Goal: Task Accomplishment & Management: Manage account settings

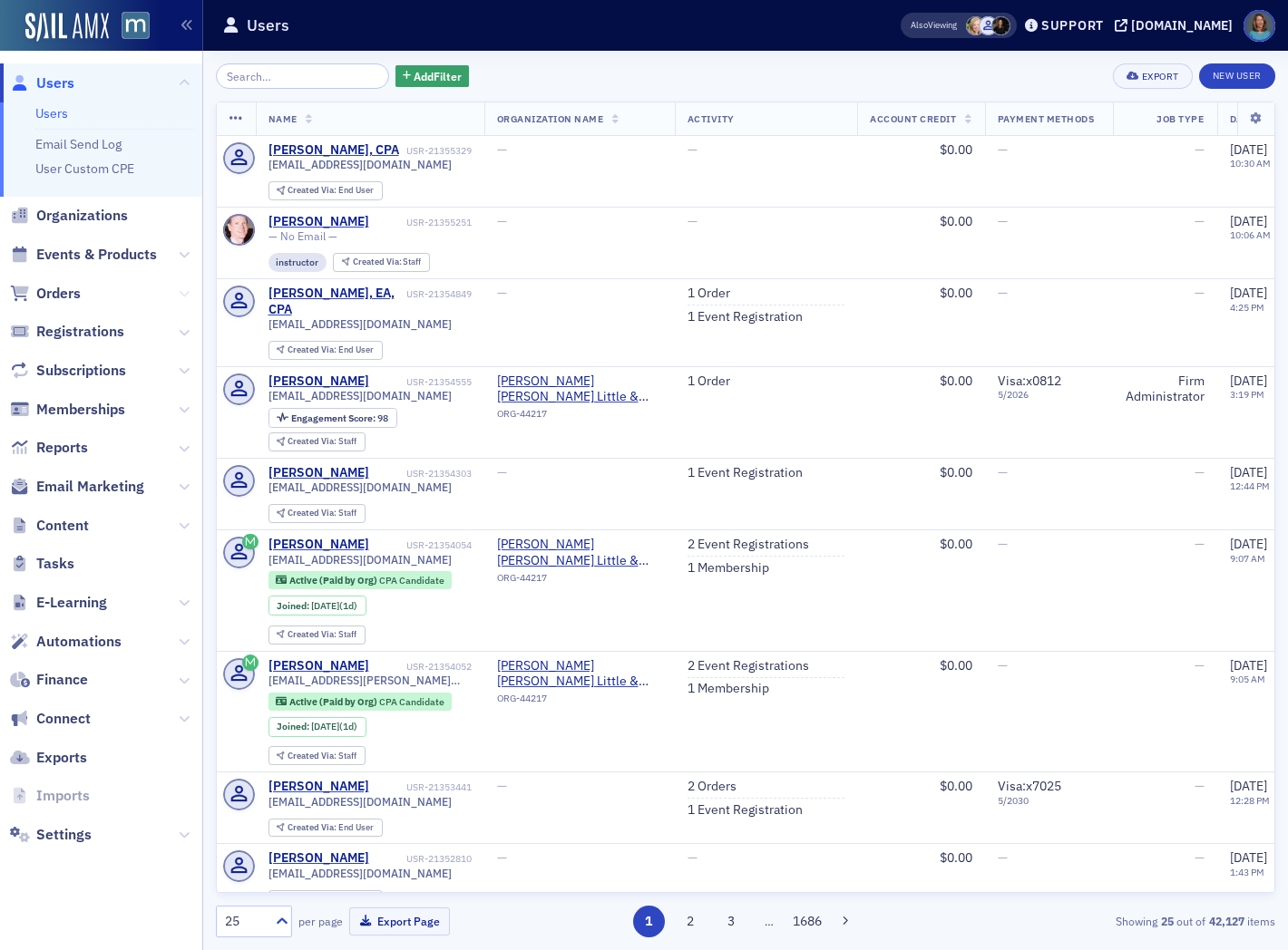
click at [179, 292] on icon at bounding box center [184, 293] width 11 height 11
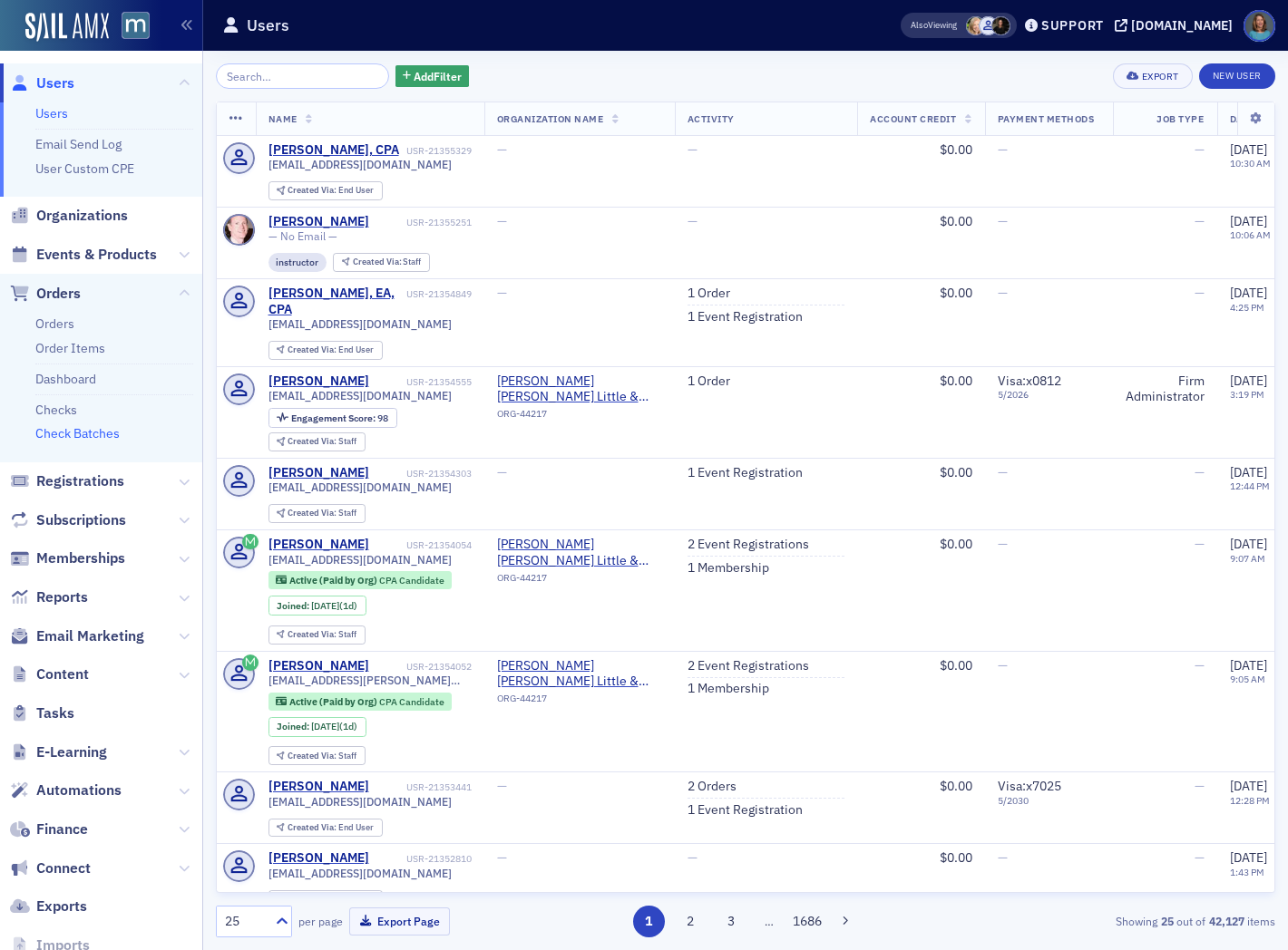
click at [68, 429] on link "Check Batches" at bounding box center [78, 433] width 84 height 16
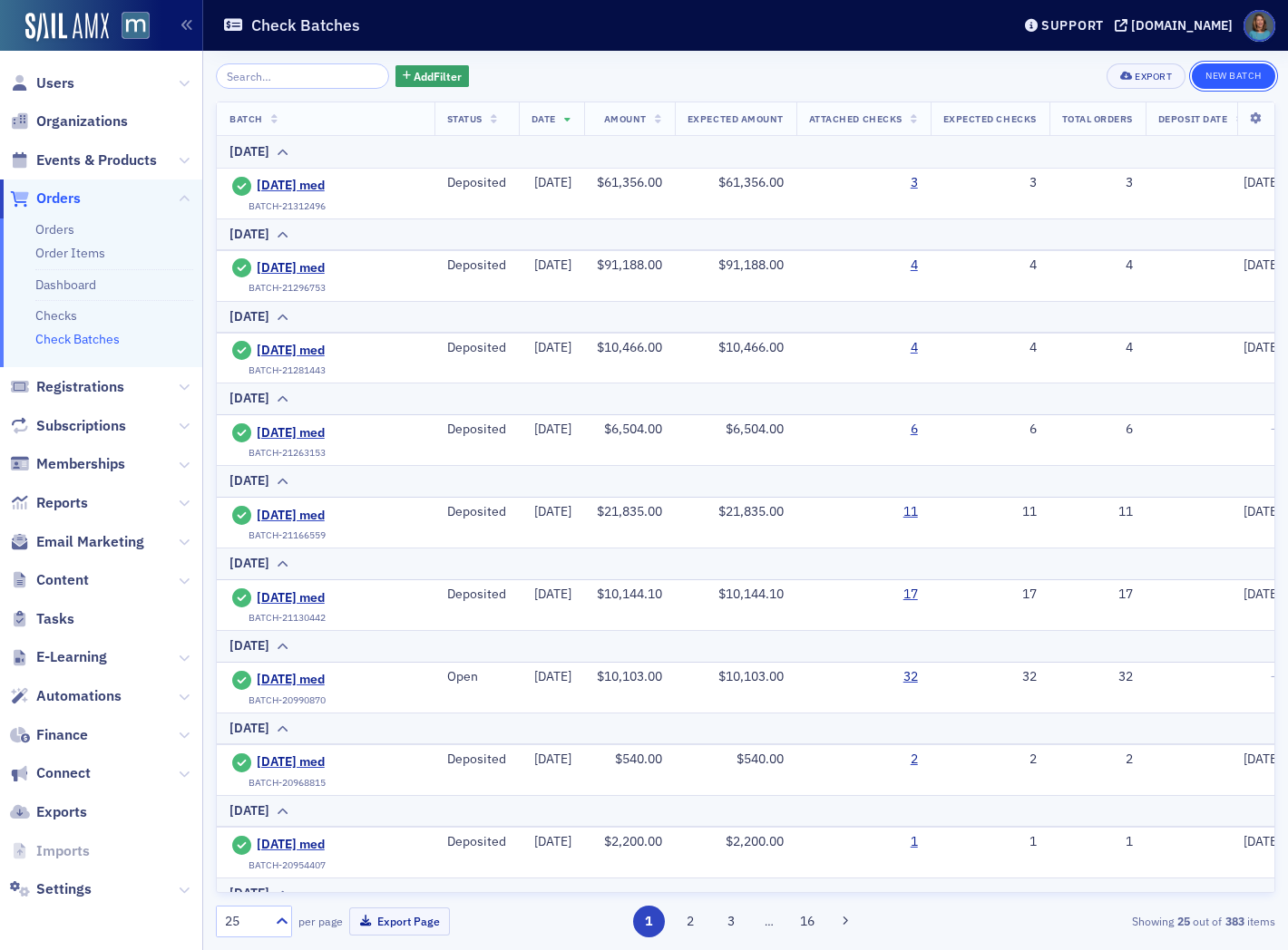
click at [1225, 78] on button "New Batch" at bounding box center [1233, 77] width 83 height 26
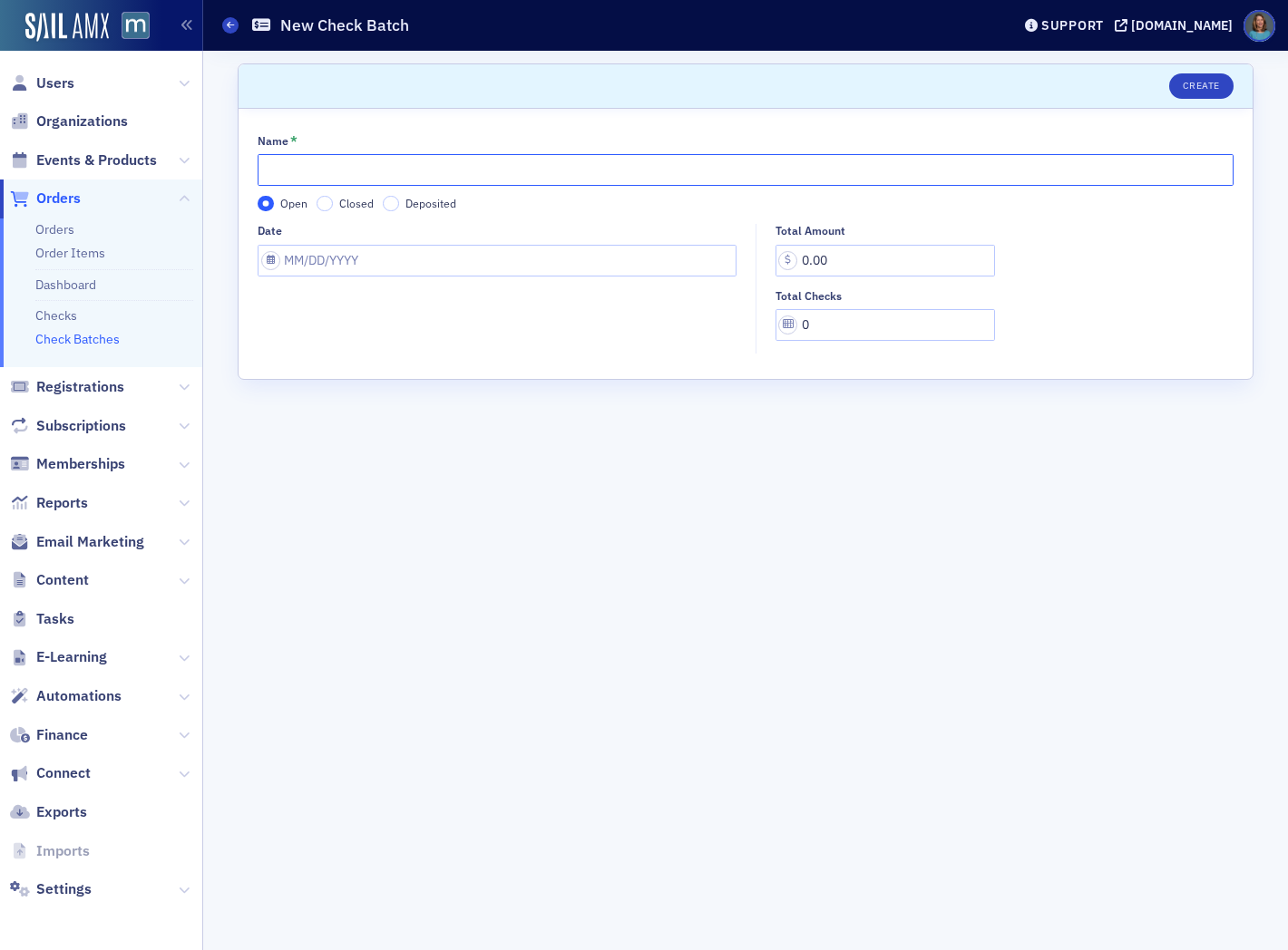
click at [574, 170] on input "Name *" at bounding box center [745, 170] width 976 height 32
type input "[DATE]"
click at [449, 264] on input "Date" at bounding box center [497, 260] width 479 height 32
select select "9"
select select "2025"
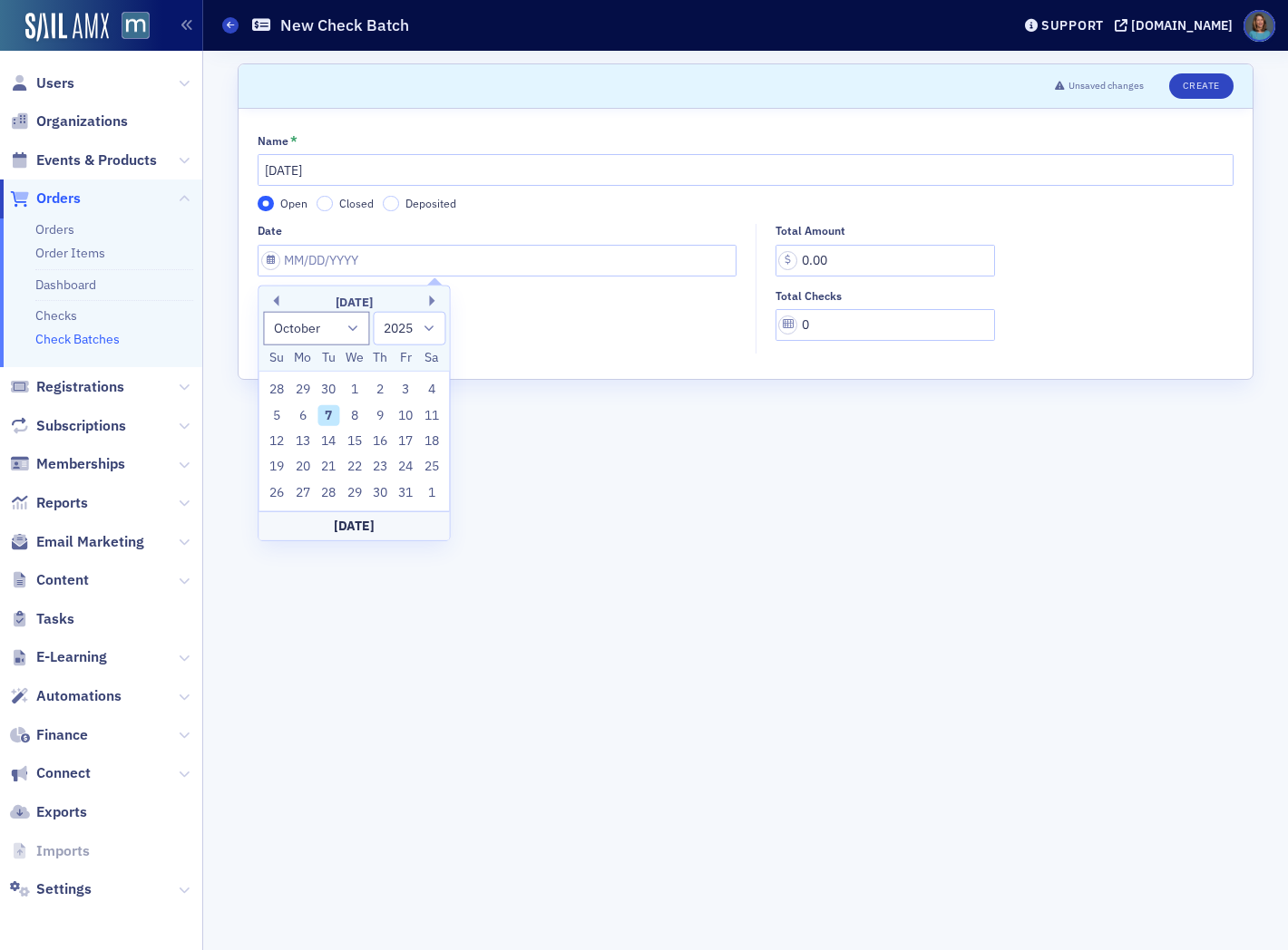
click at [328, 415] on div "7" at bounding box center [328, 415] width 22 height 22
type input "[DATE]"
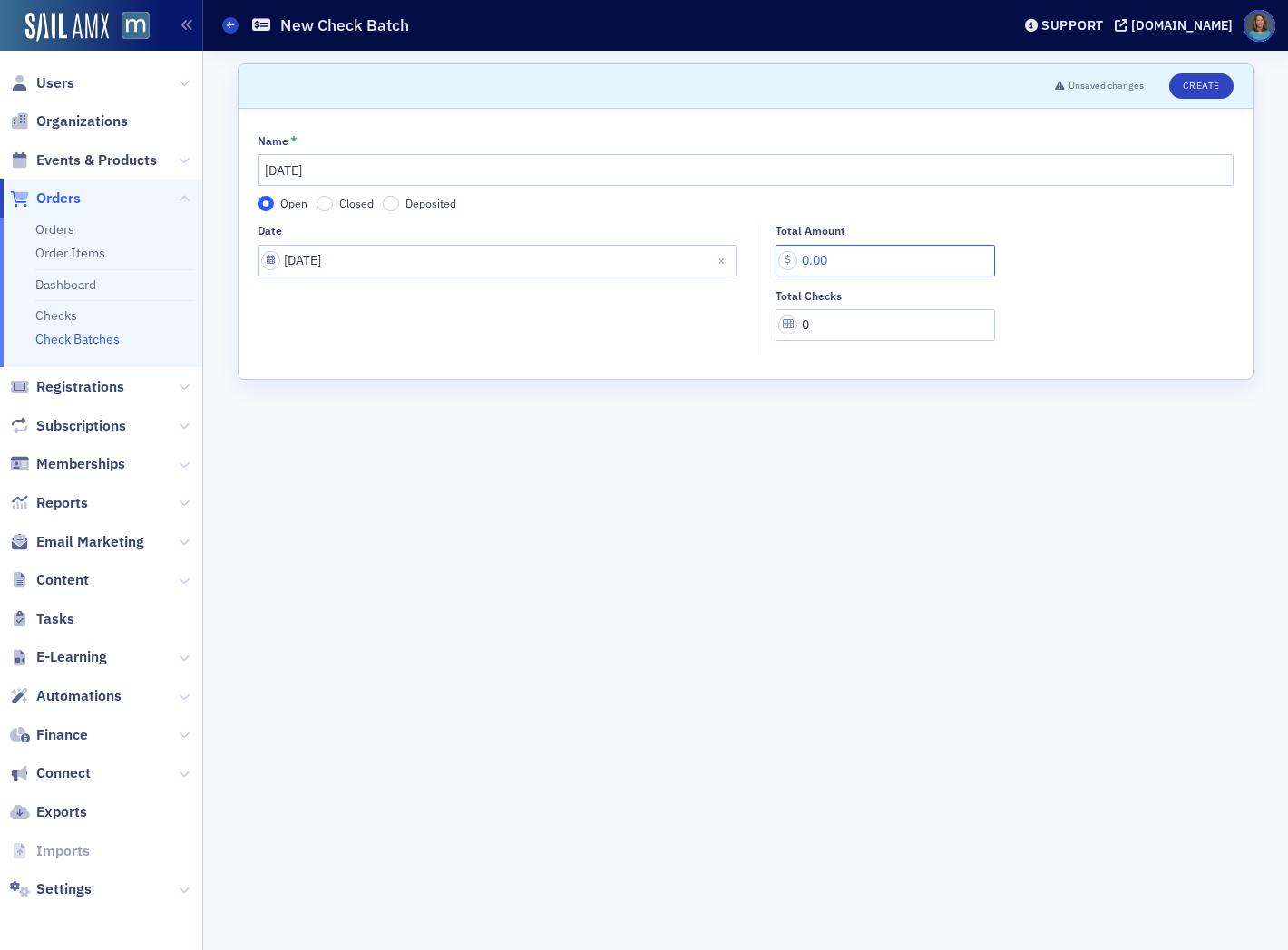
click at [838, 259] on input "0.00" at bounding box center [885, 260] width 220 height 32
drag, startPoint x: 836, startPoint y: 259, endPoint x: 795, endPoint y: 257, distance: 41.0
click at [795, 257] on input "0.00" at bounding box center [885, 260] width 220 height 32
type input "396.00"
drag, startPoint x: 814, startPoint y: 320, endPoint x: 804, endPoint y: 321, distance: 10.0
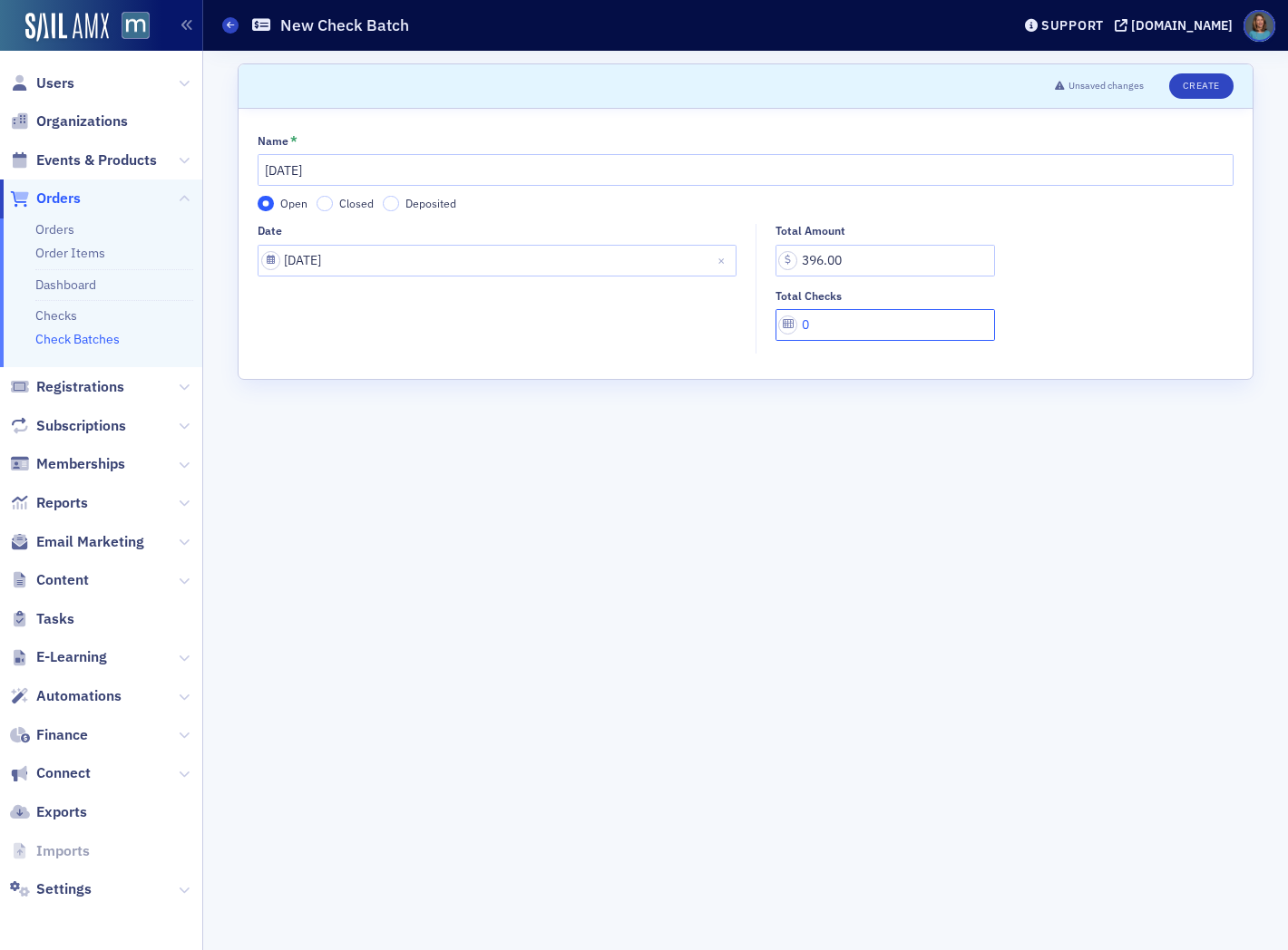
click at [804, 321] on input "0" at bounding box center [885, 325] width 220 height 32
type input "1"
click at [1205, 93] on button "Create" at bounding box center [1201, 86] width 65 height 26
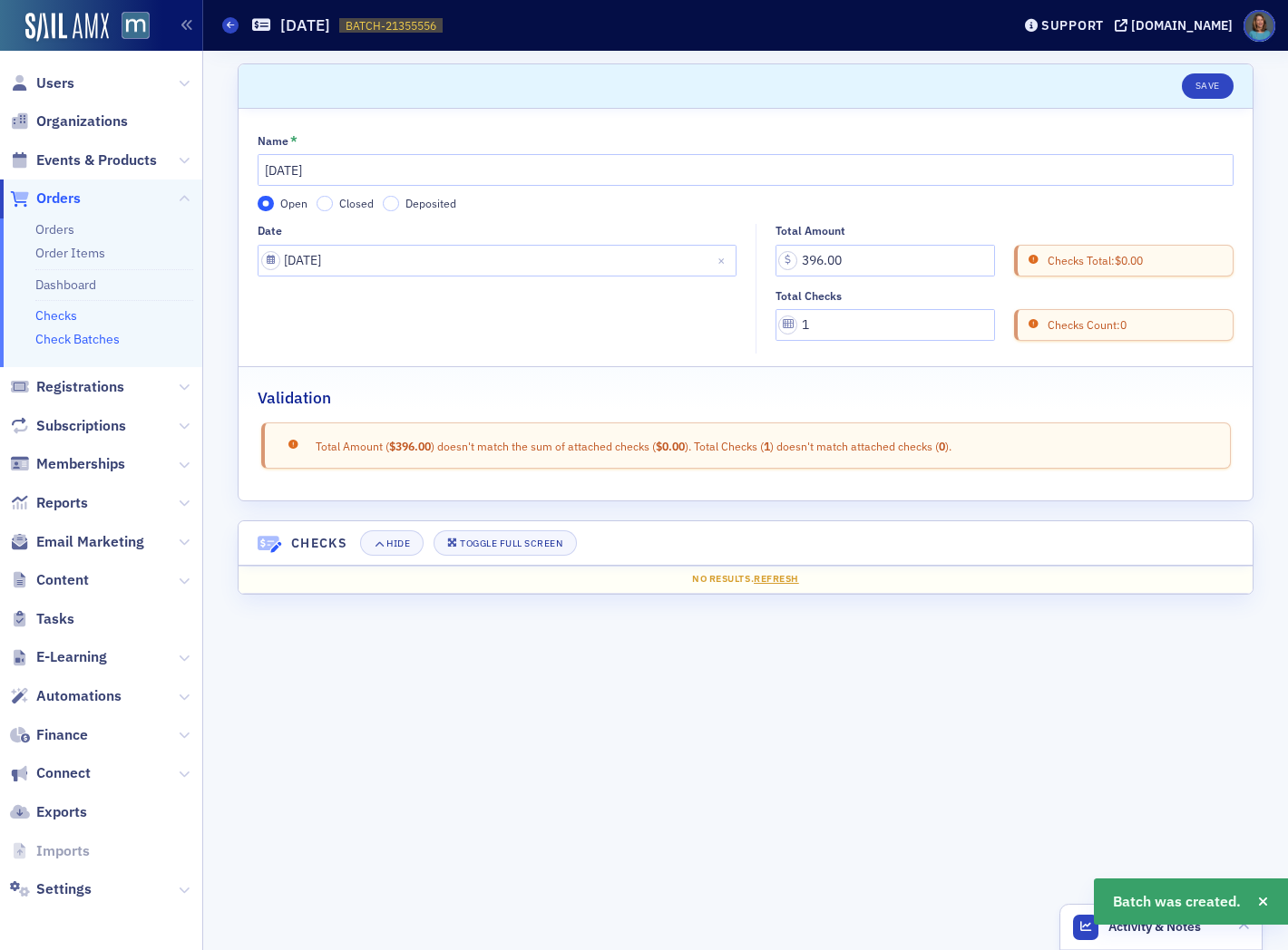
click at [67, 313] on link "Checks" at bounding box center [57, 315] width 42 height 16
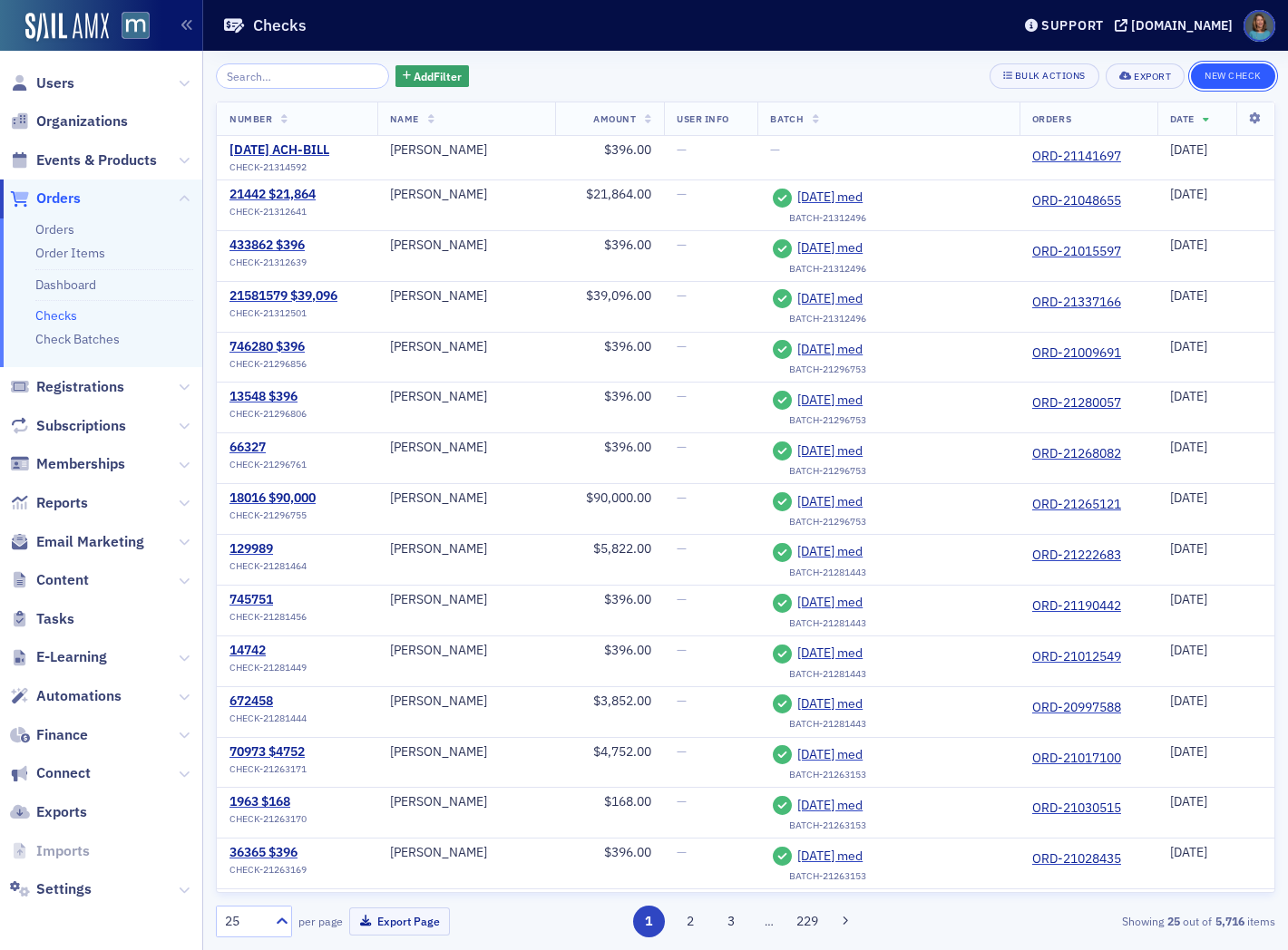
click at [1211, 76] on button "New Check" at bounding box center [1232, 77] width 84 height 26
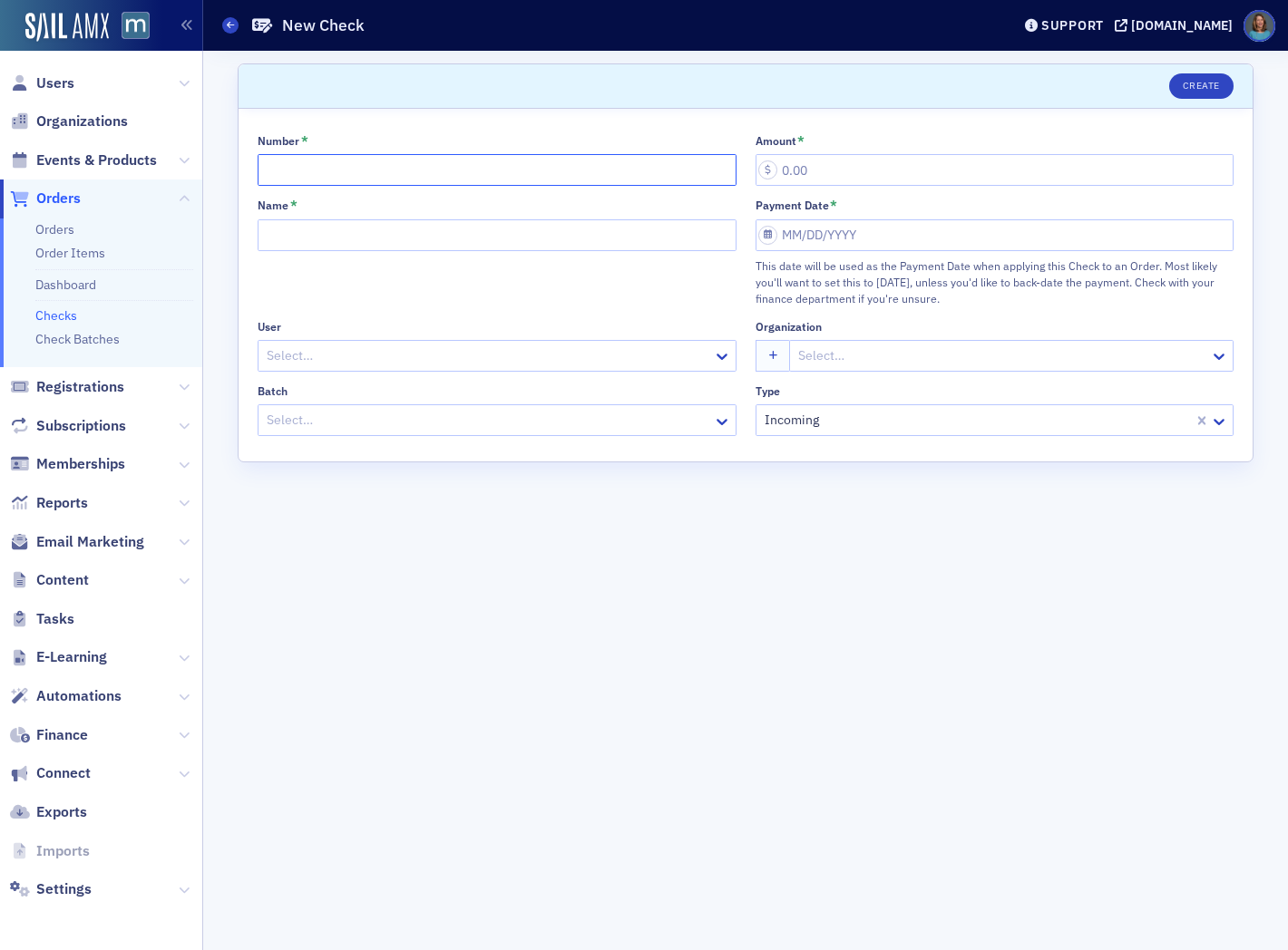
click at [454, 178] on input "Number *" at bounding box center [497, 170] width 479 height 32
type input "48368 $396"
type input "396.00"
type input "K Pilchard"
select select "9"
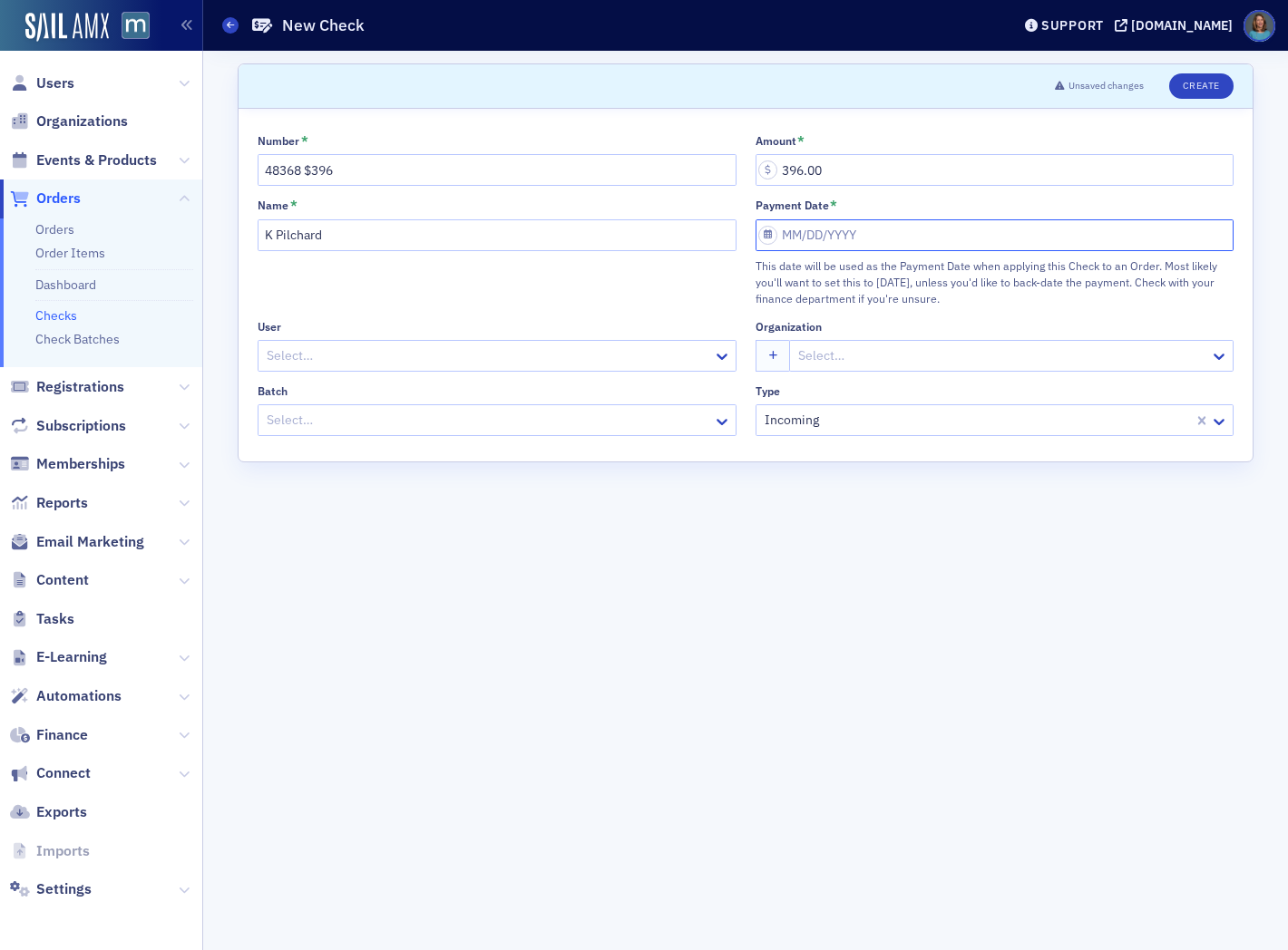
select select "2025"
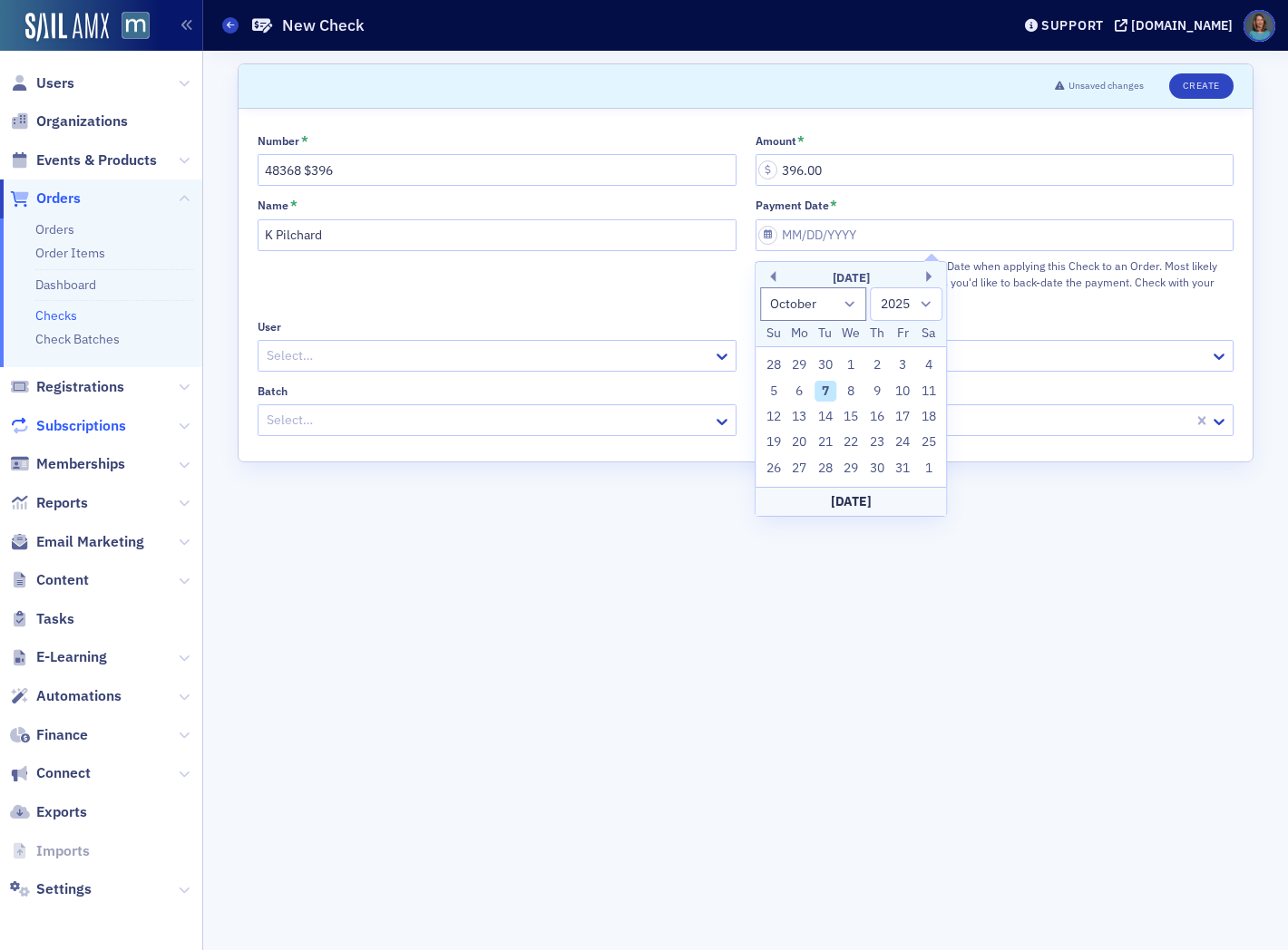
click at [71, 420] on span "Subscriptions" at bounding box center [81, 426] width 89 height 20
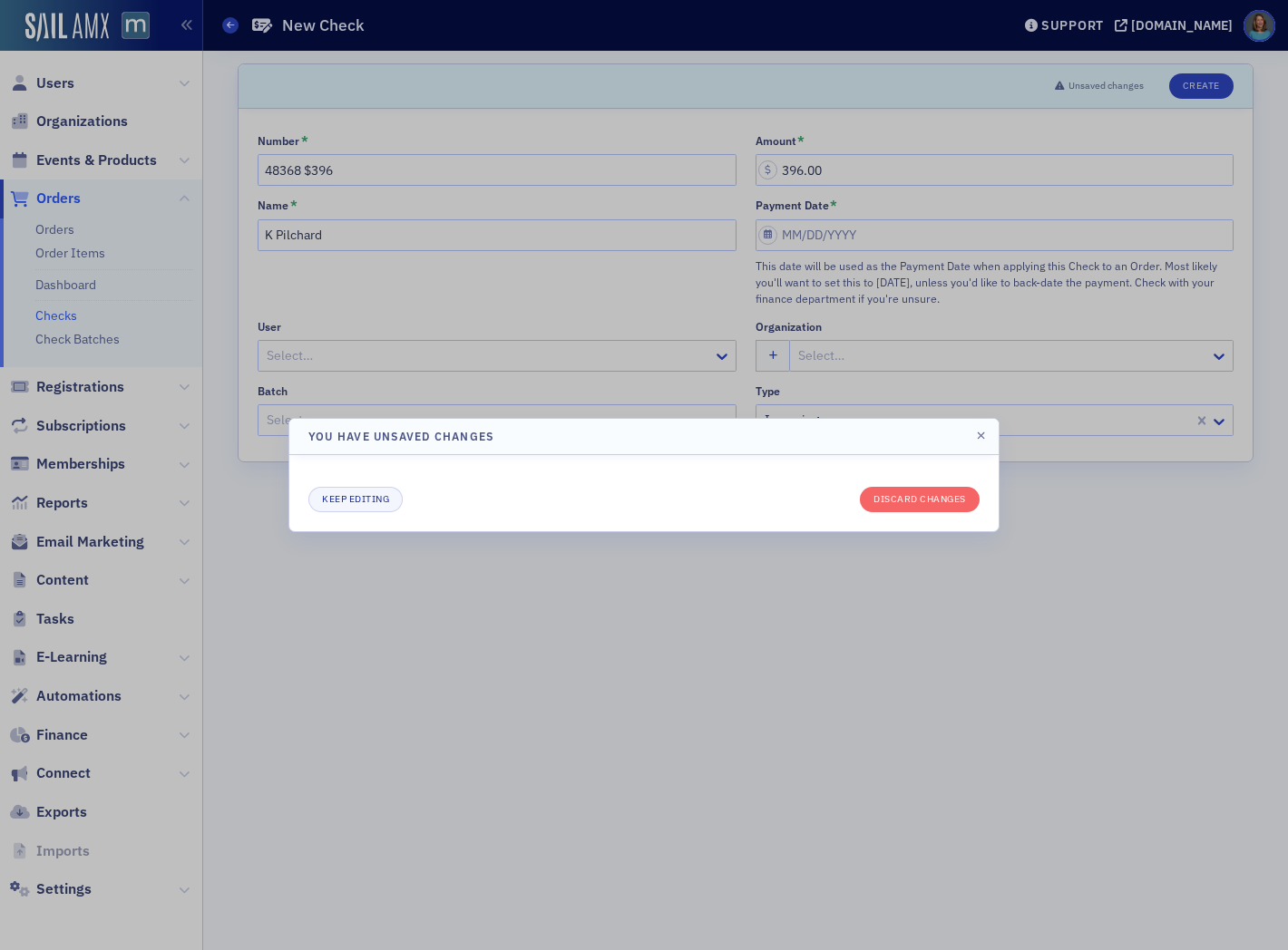
drag, startPoint x: 80, startPoint y: 422, endPoint x: 68, endPoint y: 423, distance: 12.0
click at [68, 423] on div at bounding box center [644, 475] width 1288 height 950
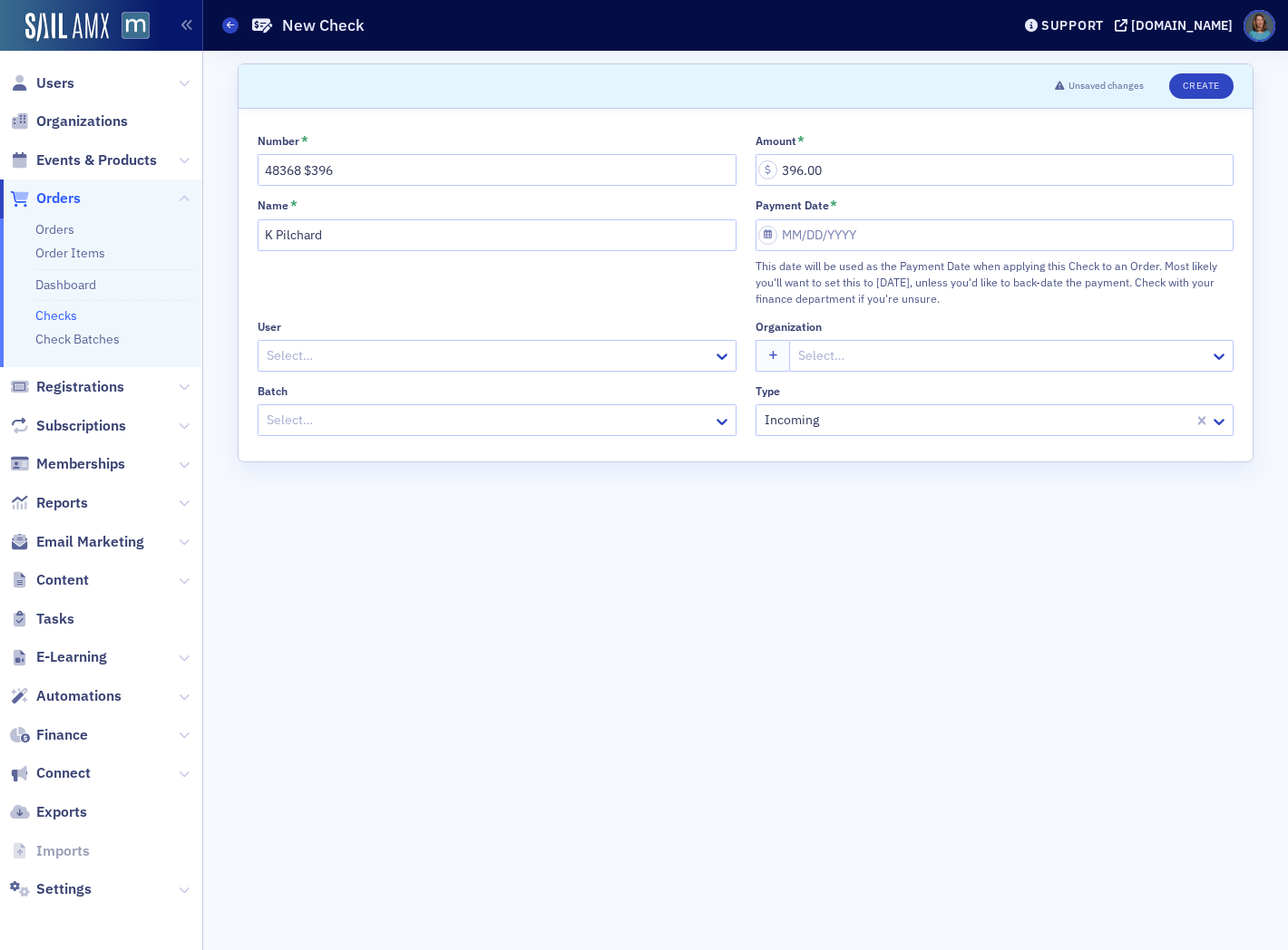
click at [180, 423] on icon at bounding box center [184, 425] width 11 height 11
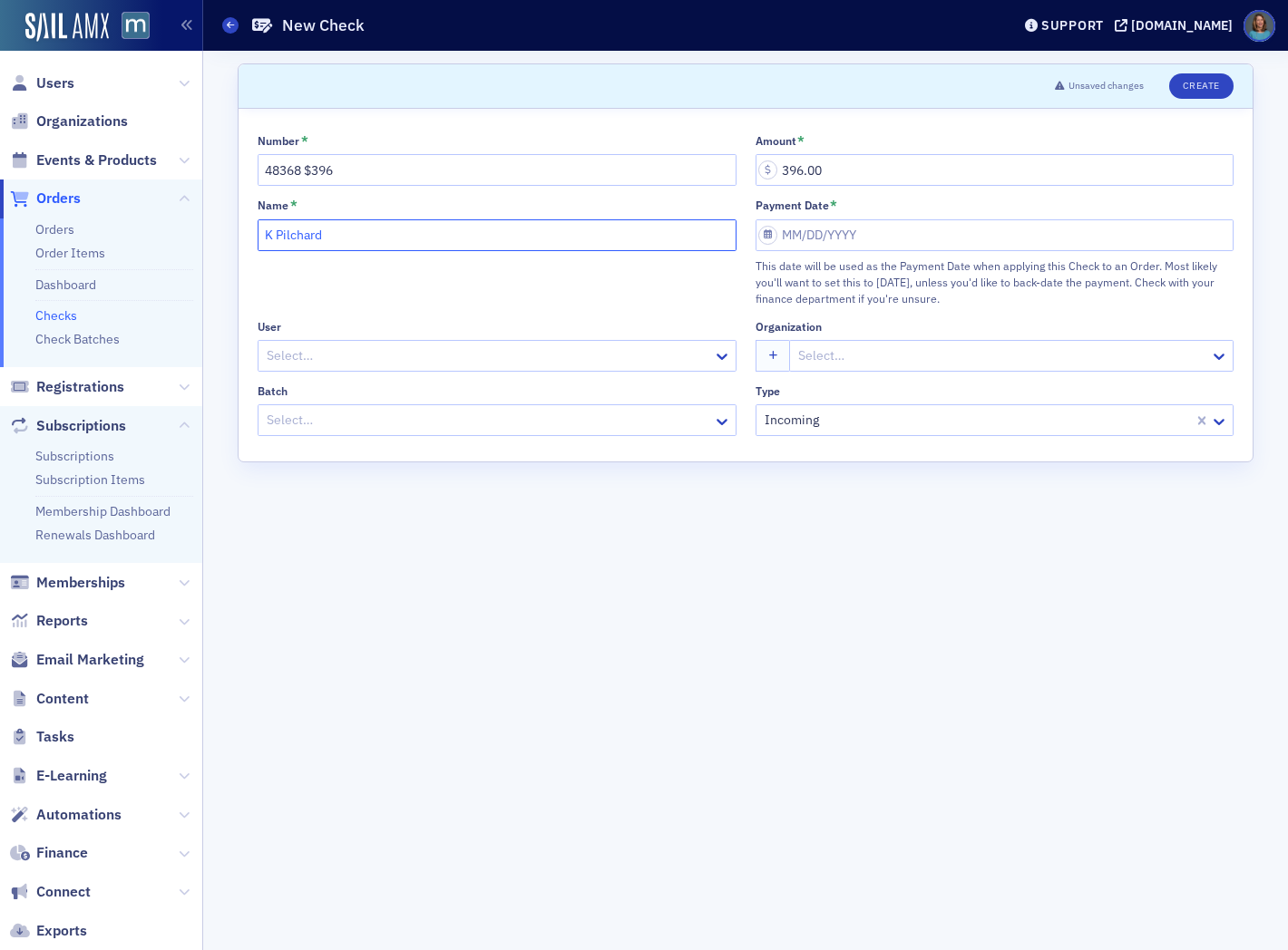
click at [270, 238] on input "K Pilchard" at bounding box center [497, 236] width 479 height 32
type input "[DEMOGRAPHIC_DATA][PERSON_NAME]"
select select "9"
select select "2025"
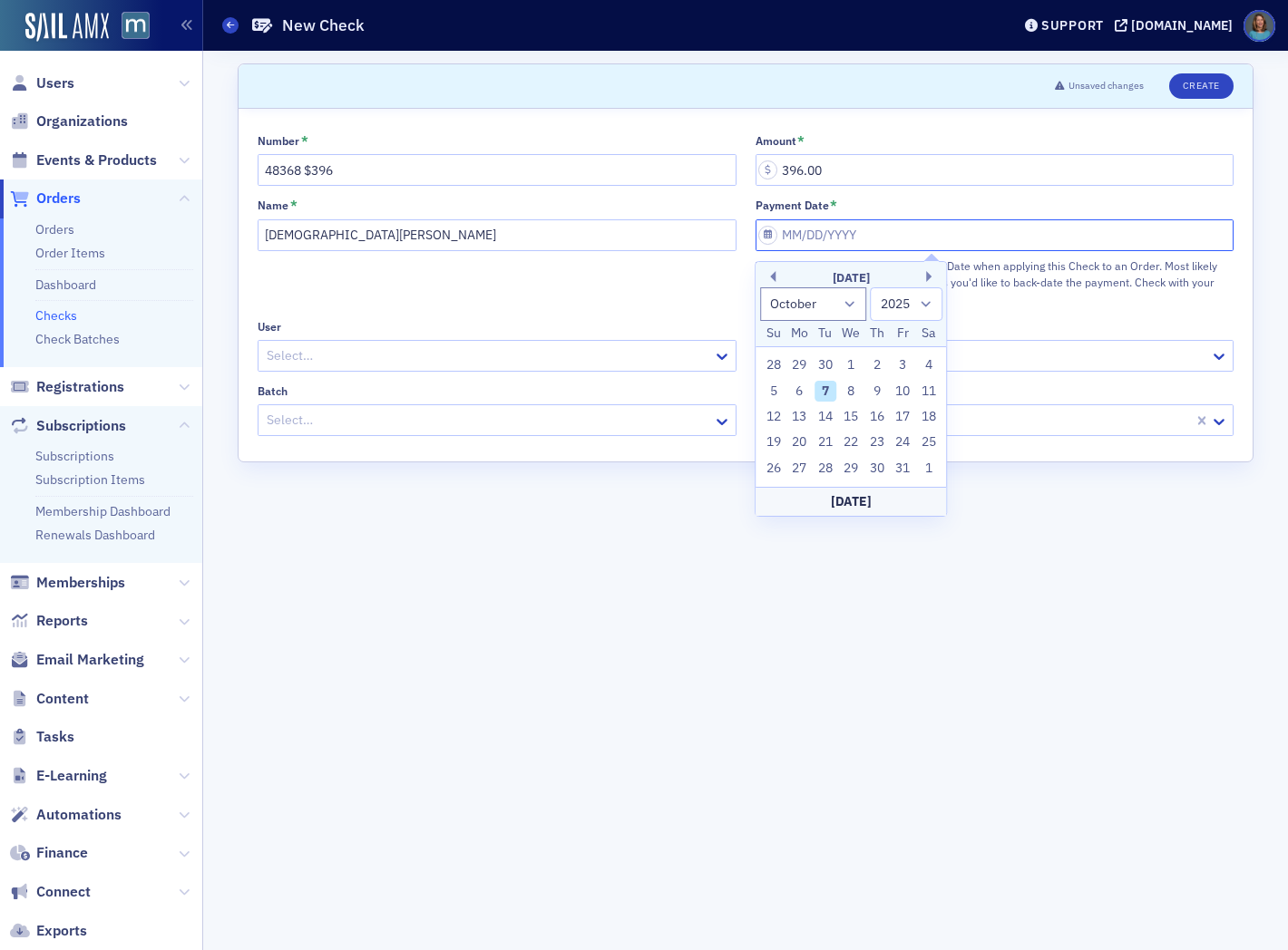
drag, startPoint x: 811, startPoint y: 243, endPoint x: 827, endPoint y: 306, distance: 65.0
click at [811, 245] on input "Payment Date *" at bounding box center [995, 236] width 479 height 32
click at [827, 385] on div "7" at bounding box center [826, 392] width 22 height 22
type input "[DATE]"
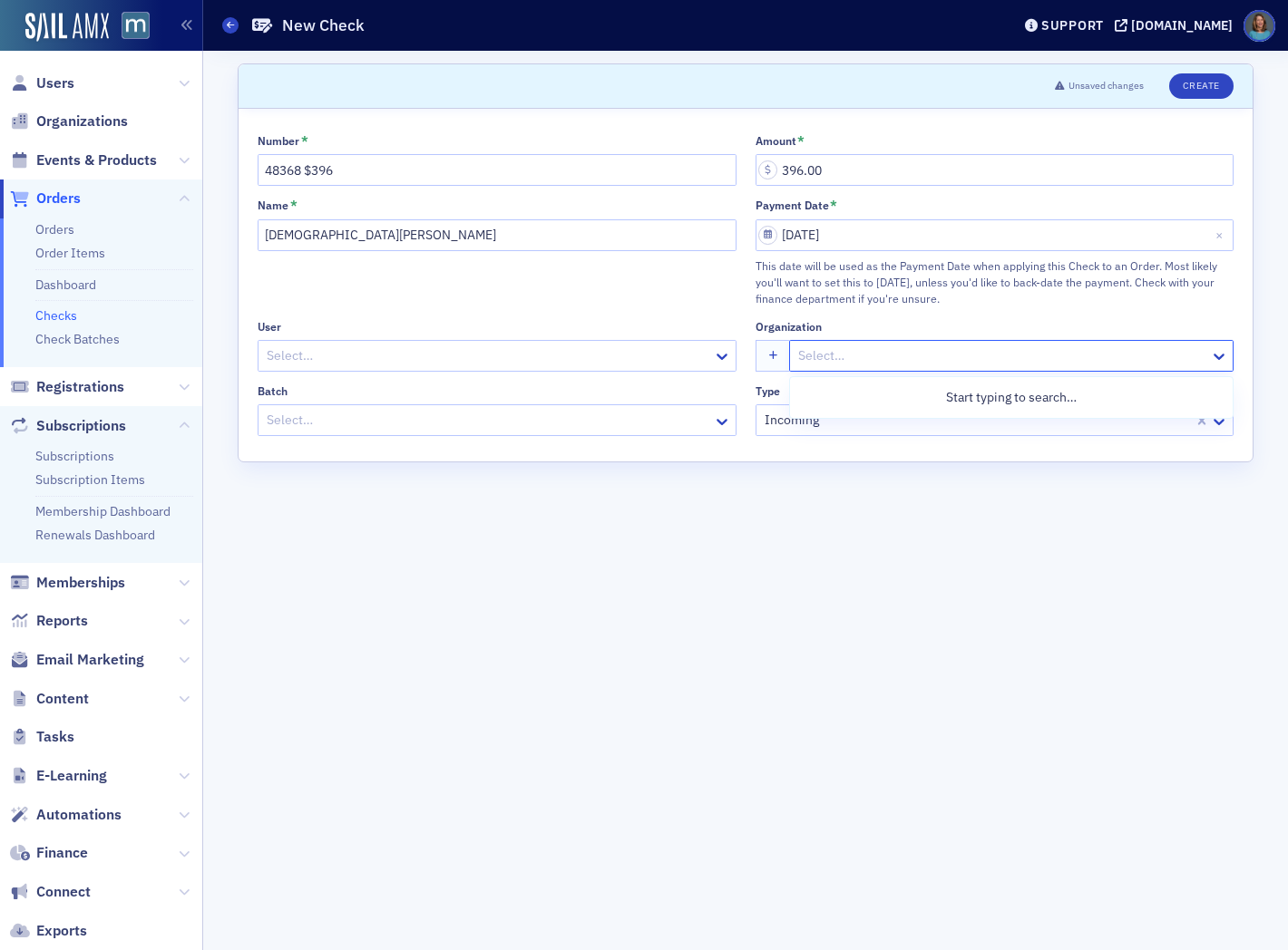
click at [809, 359] on div at bounding box center [1002, 356] width 411 height 23
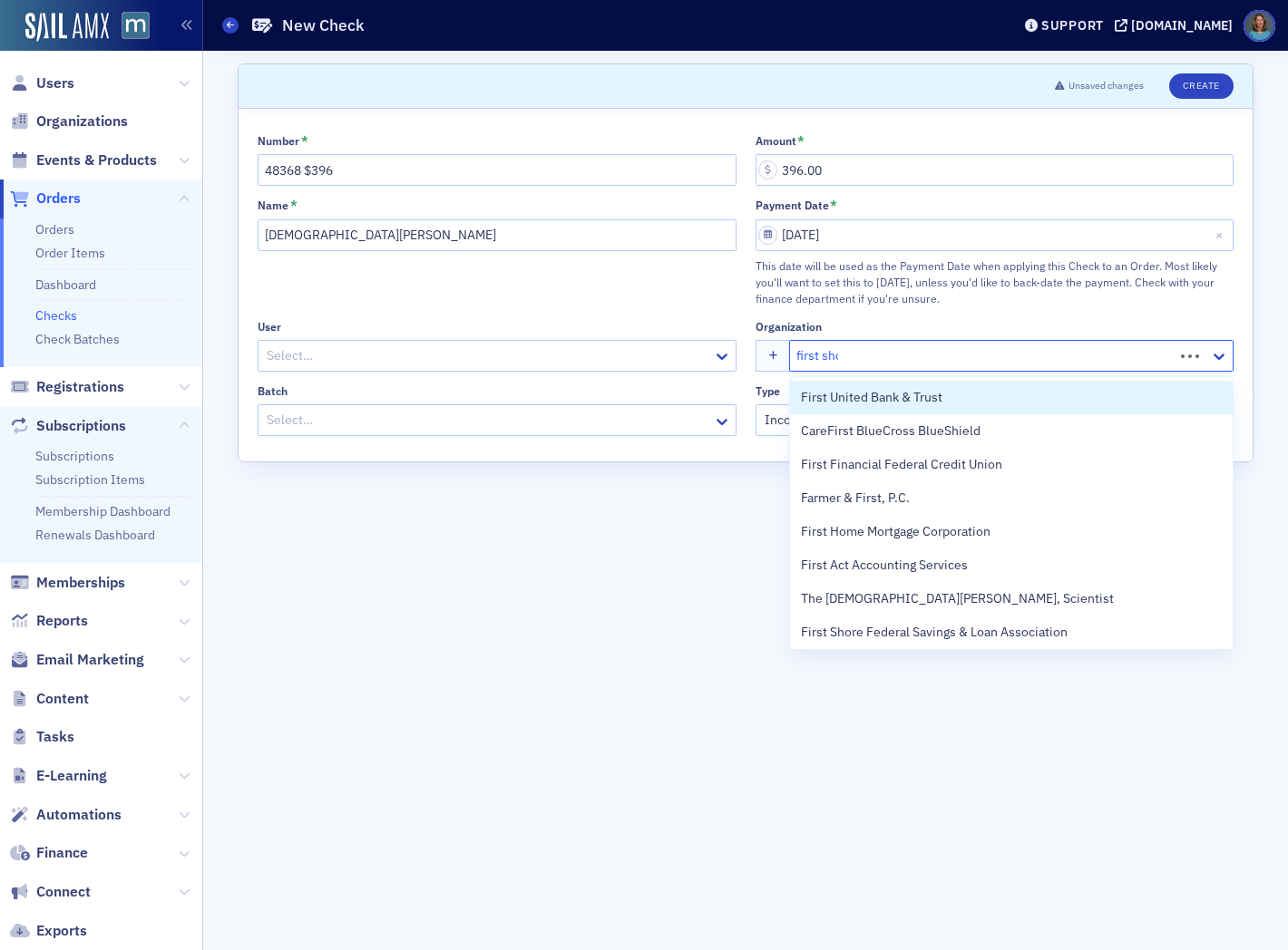
type input "first shore"
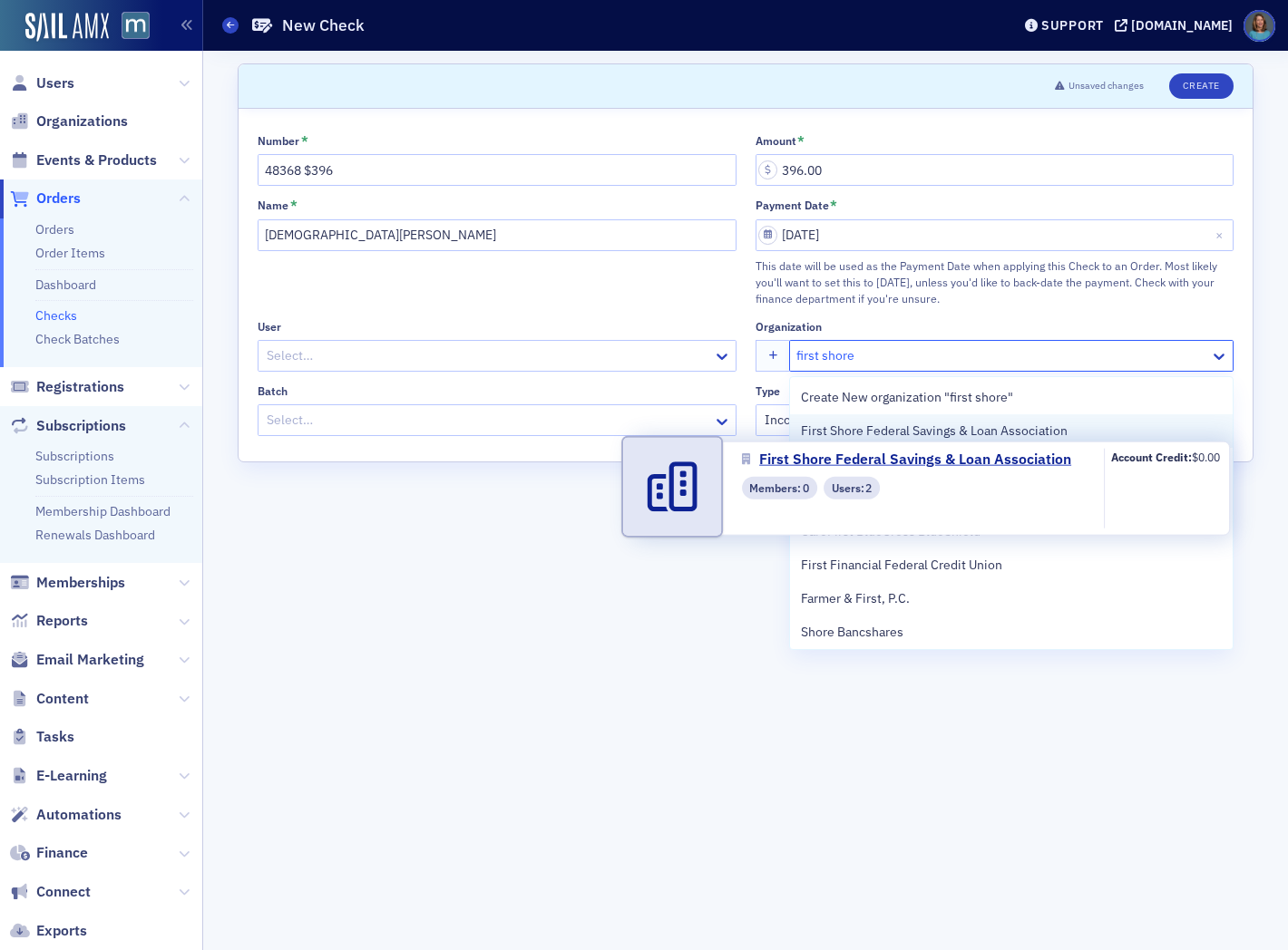
click at [878, 435] on span "First Shore Federal Savings & Loan Association" at bounding box center [934, 430] width 266 height 19
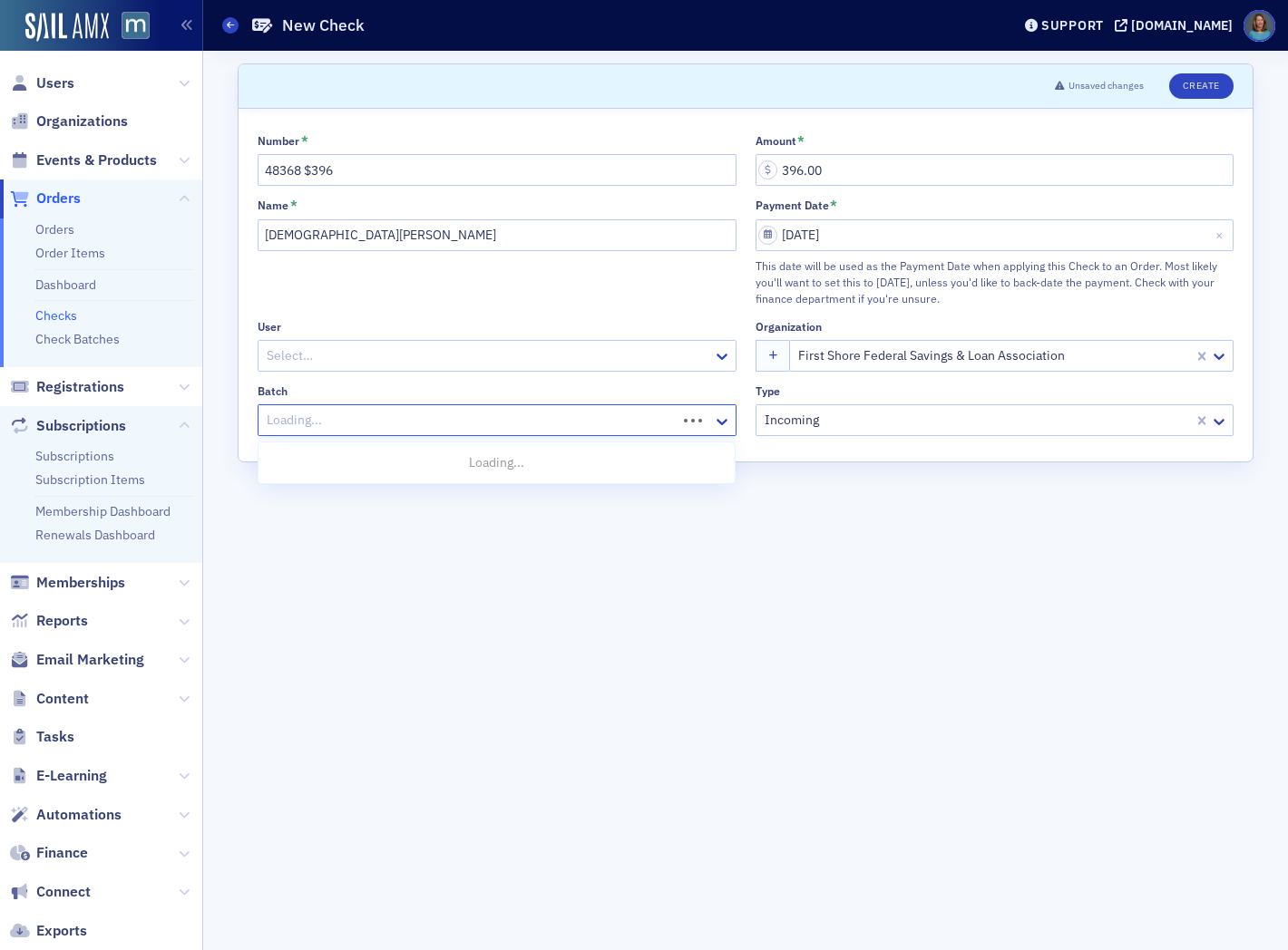
click at [589, 433] on div "Loading..." at bounding box center [467, 420] width 418 height 26
type input "2025"
click at [306, 534] on span "[DATE]" at bounding box center [287, 530] width 37 height 19
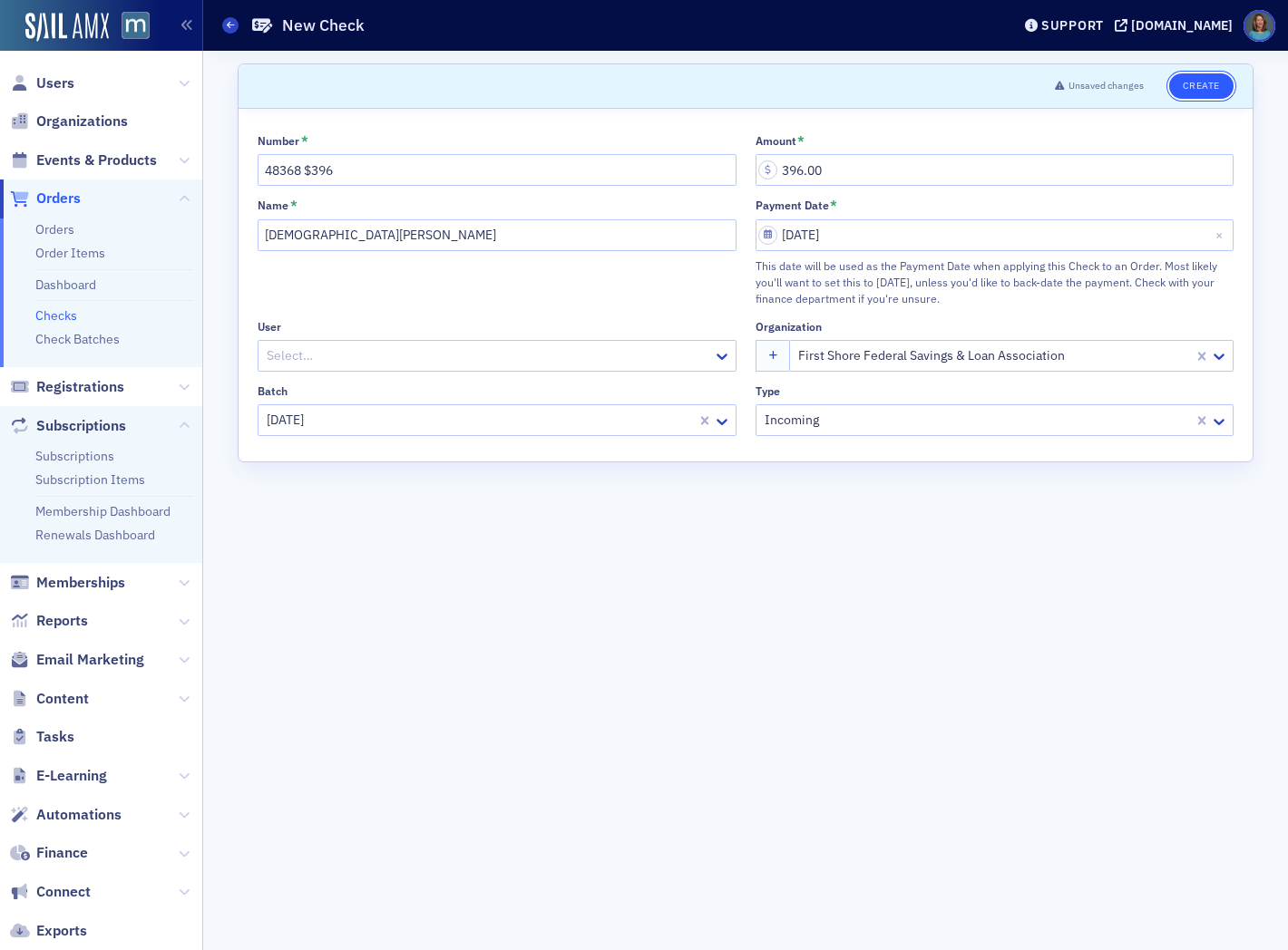
click at [1202, 82] on button "Create" at bounding box center [1201, 86] width 65 height 26
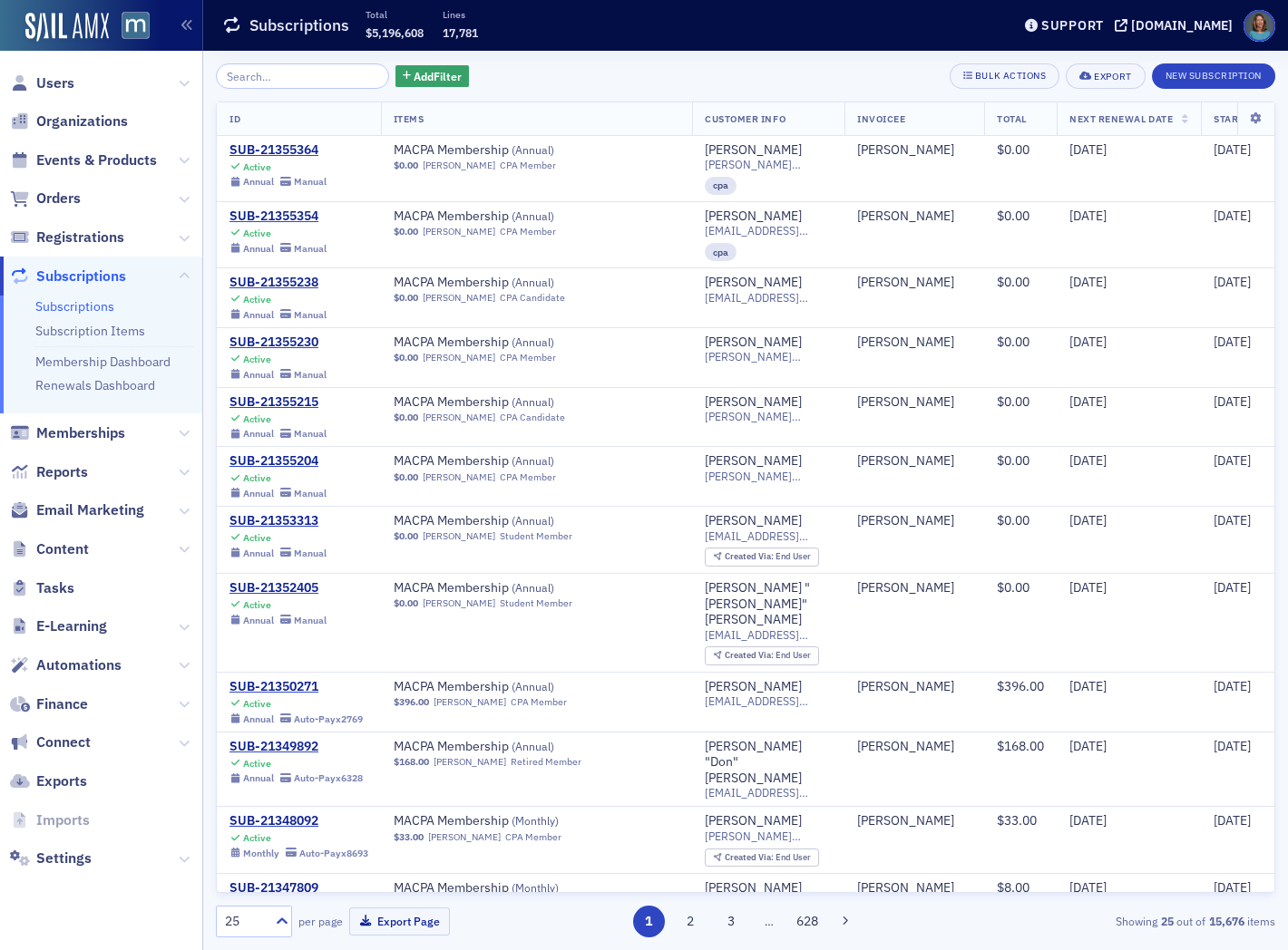
click at [315, 65] on input "search" at bounding box center [302, 77] width 173 height 26
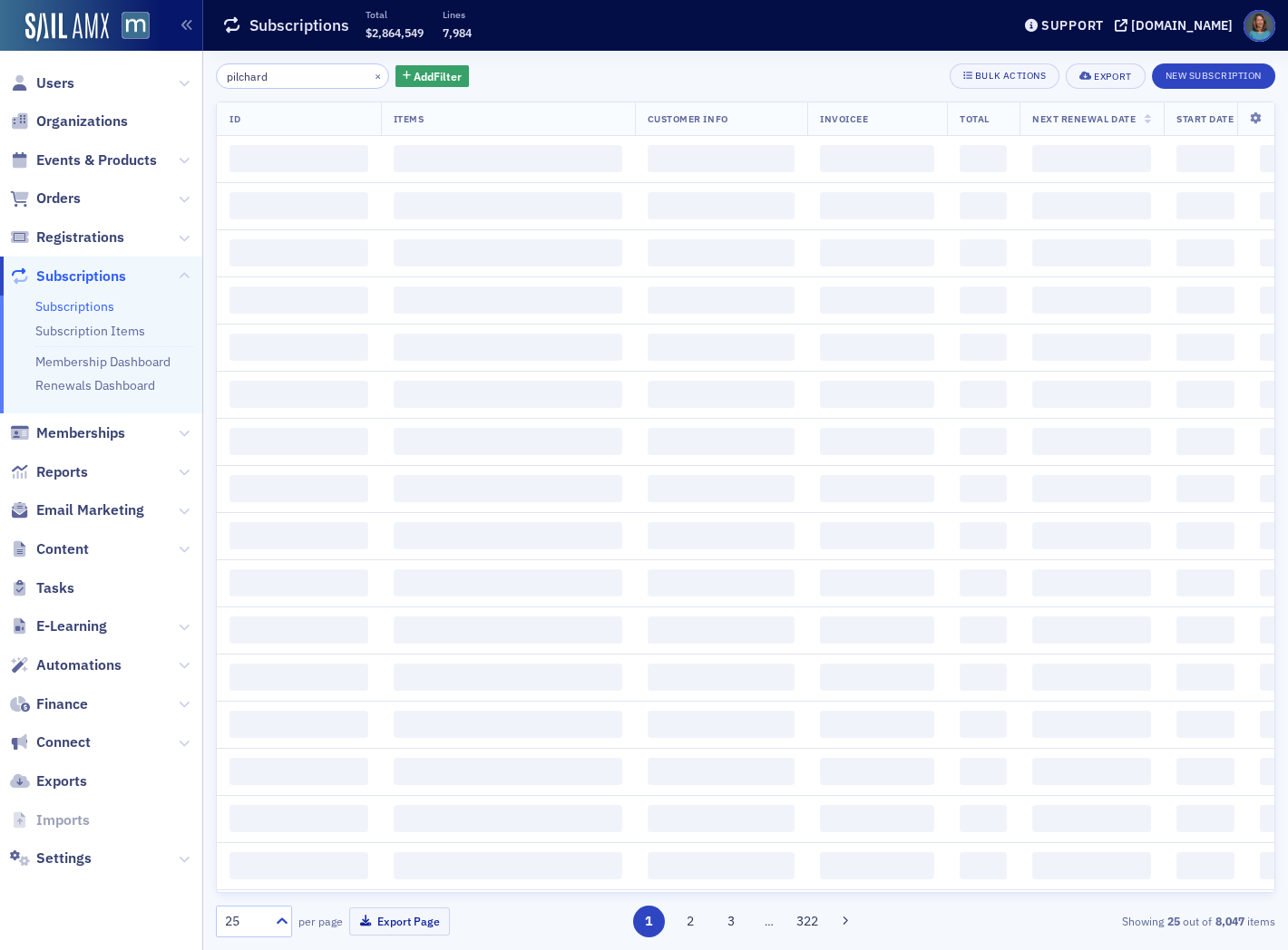
type input "pilchard"
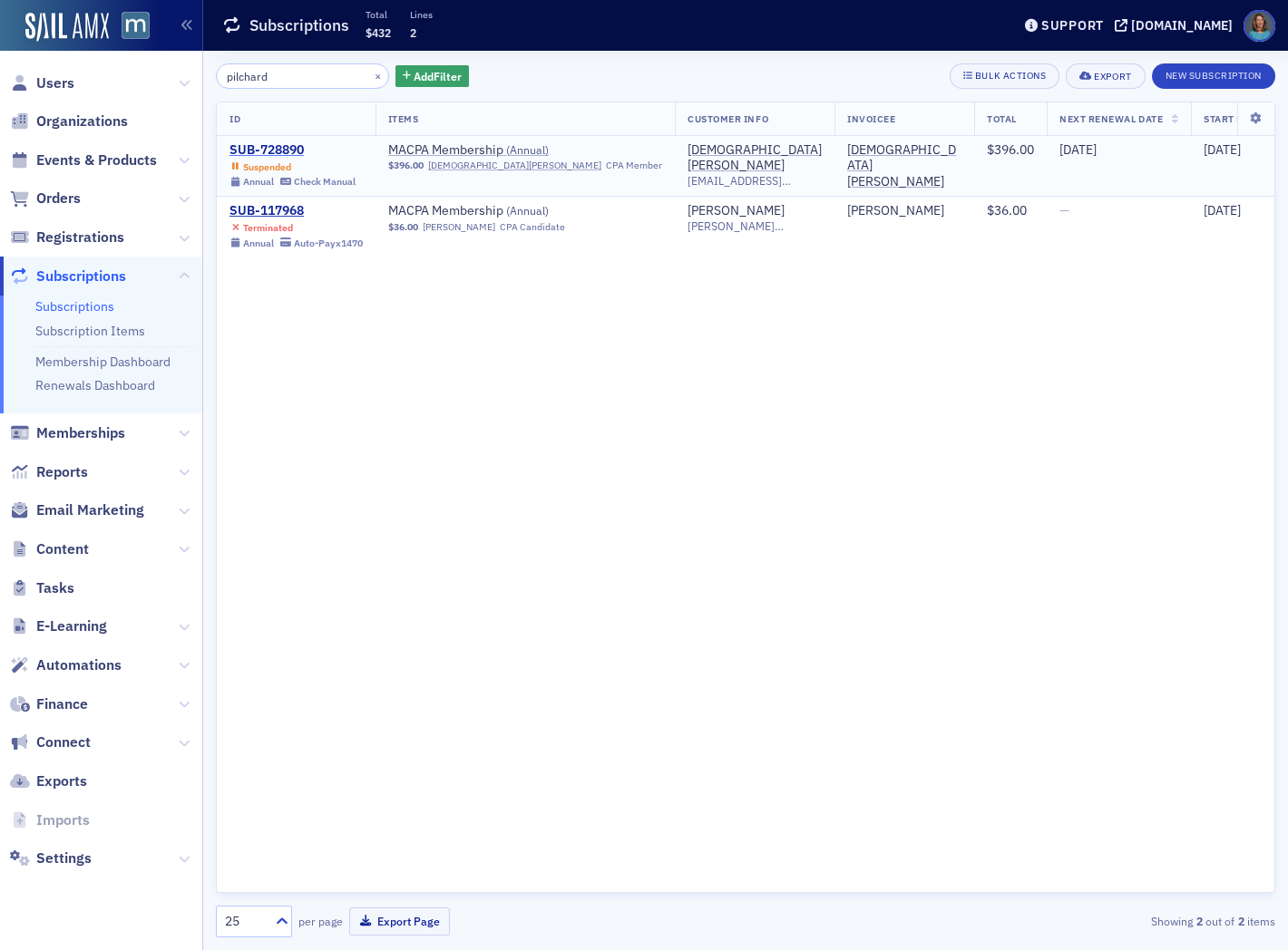
click at [293, 150] on div "SUB-728890" at bounding box center [292, 150] width 126 height 16
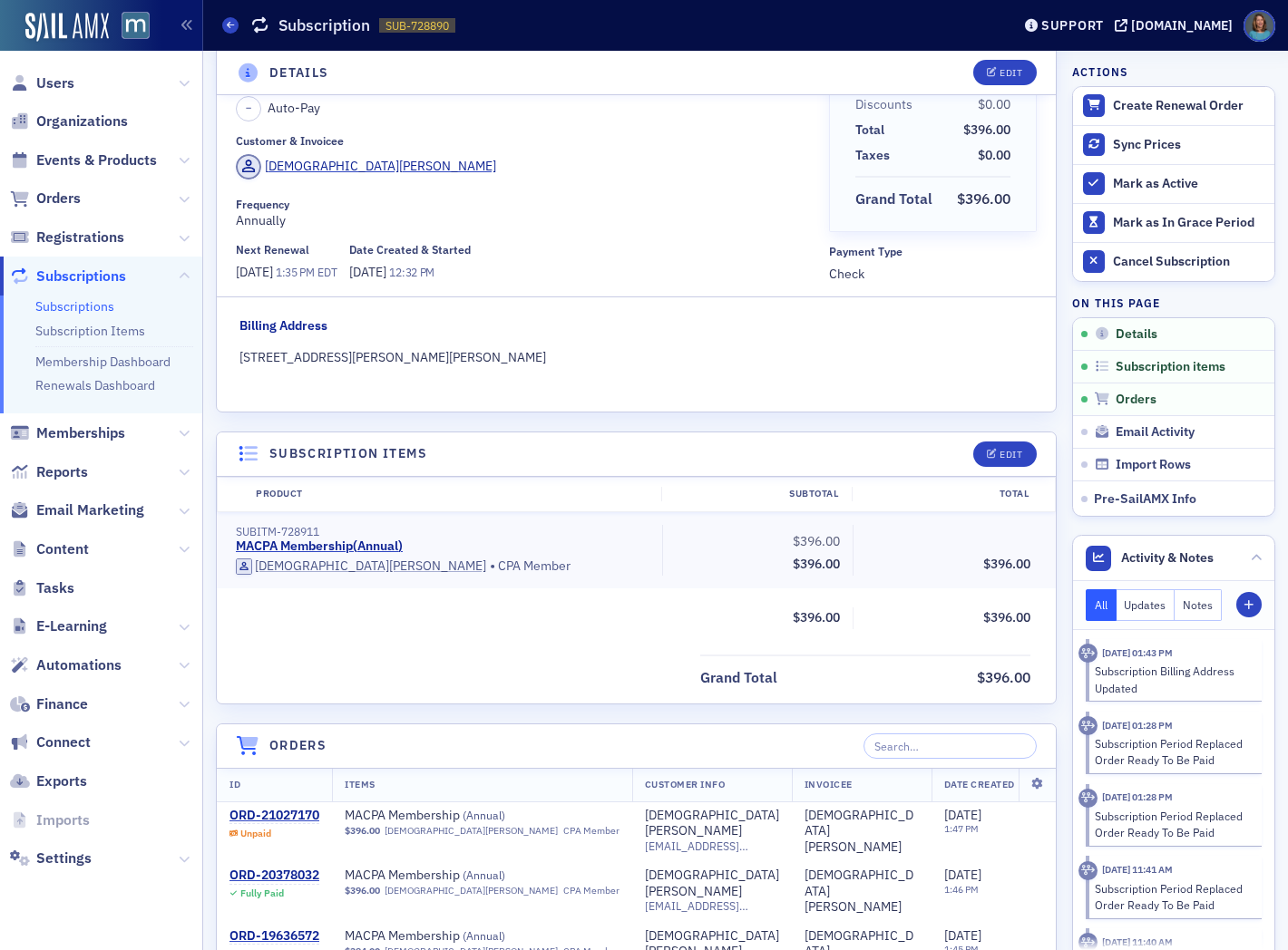
scroll to position [202, 0]
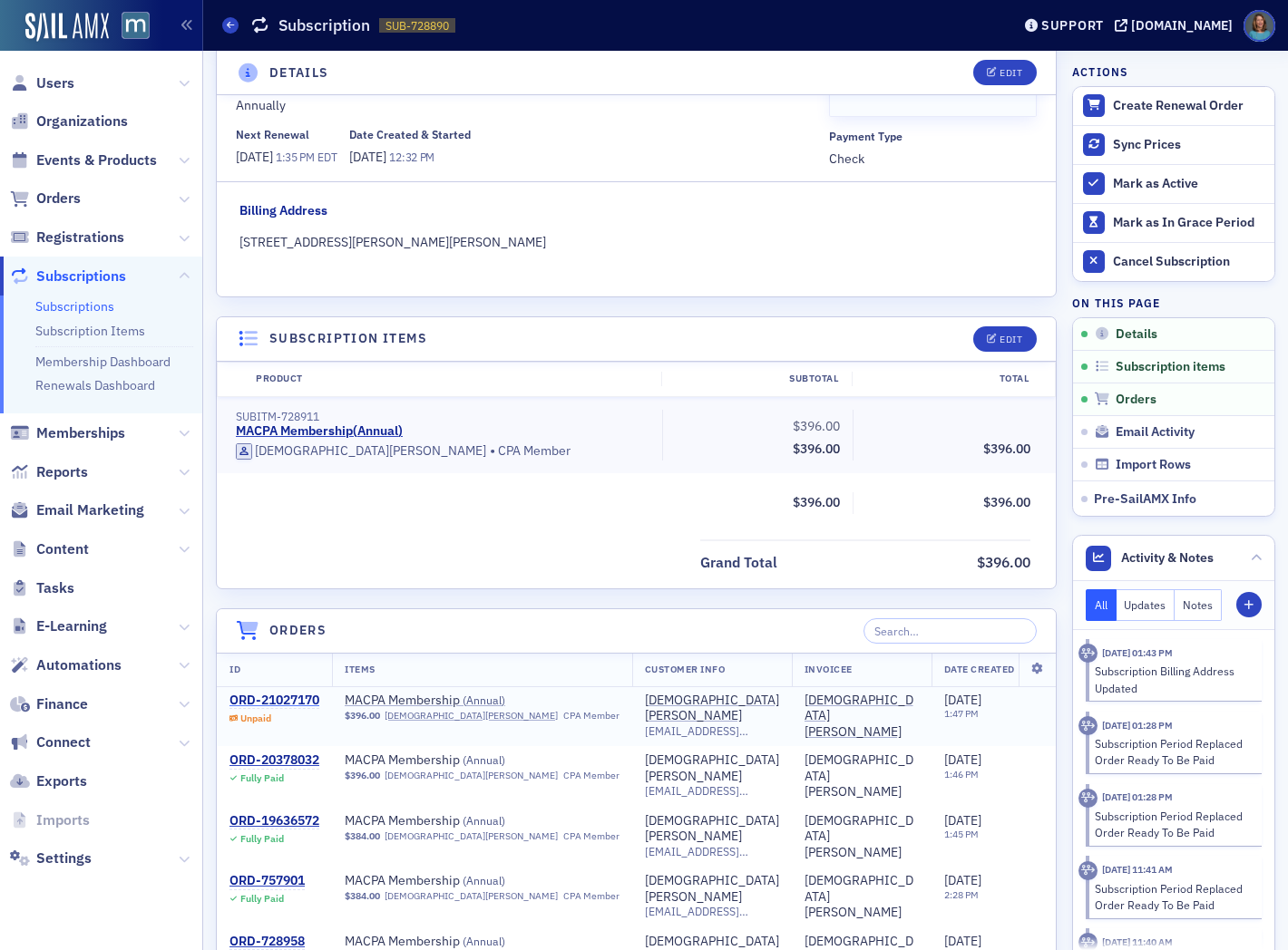
click at [284, 700] on div "ORD-21027170" at bounding box center [274, 701] width 89 height 16
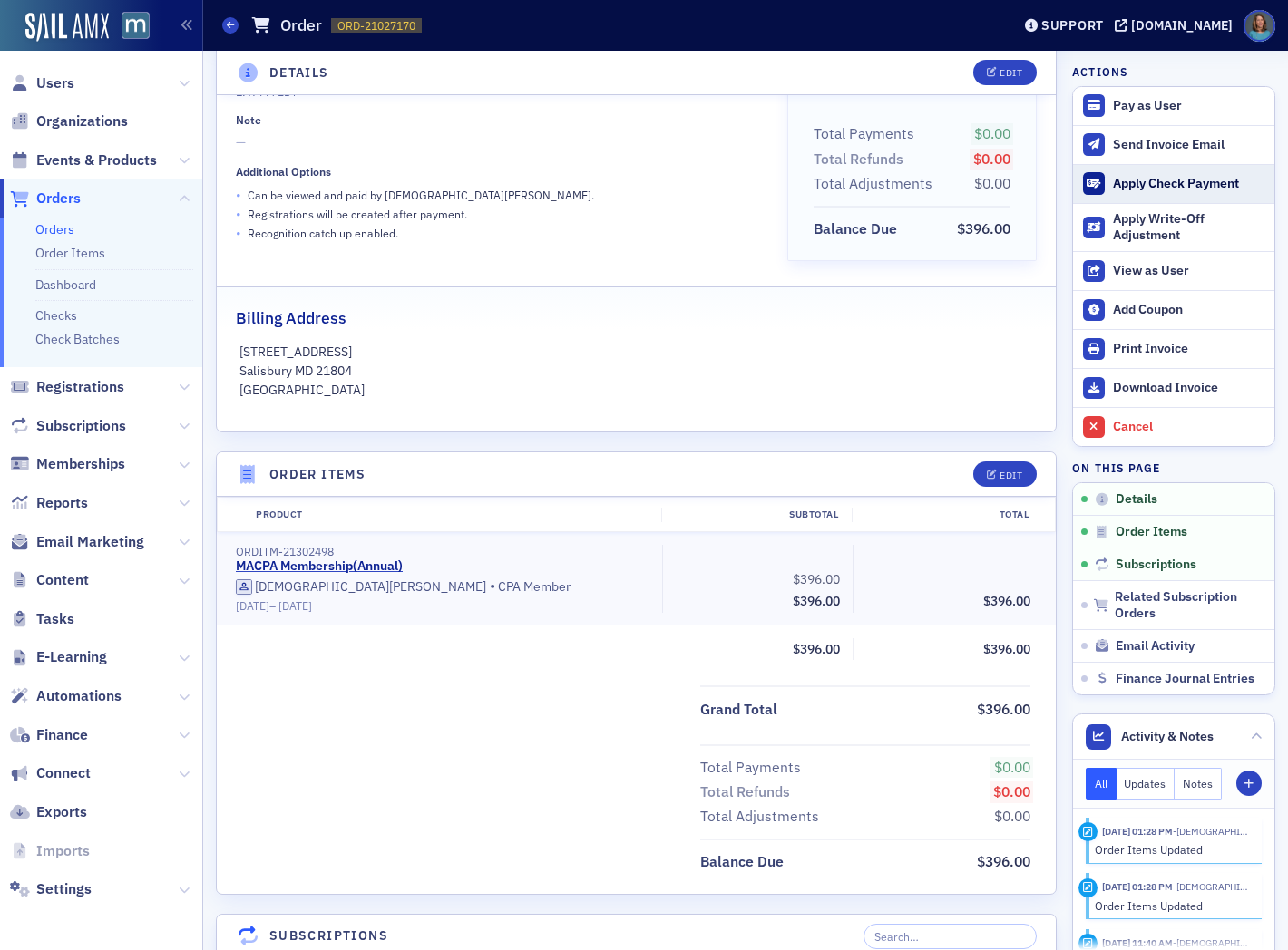
click at [1148, 179] on div "Apply Check Payment" at bounding box center [1189, 184] width 152 height 16
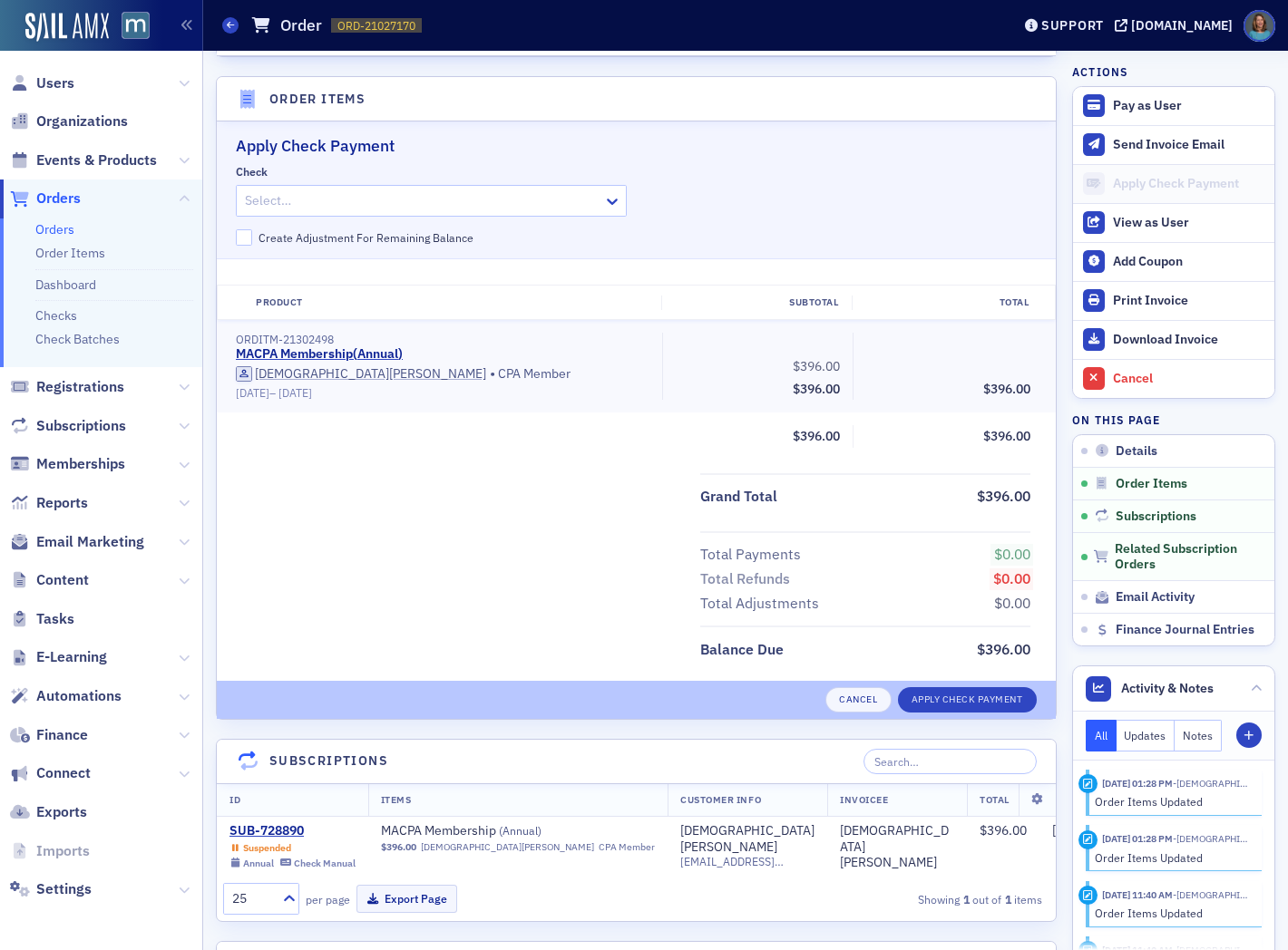
scroll to position [591, 0]
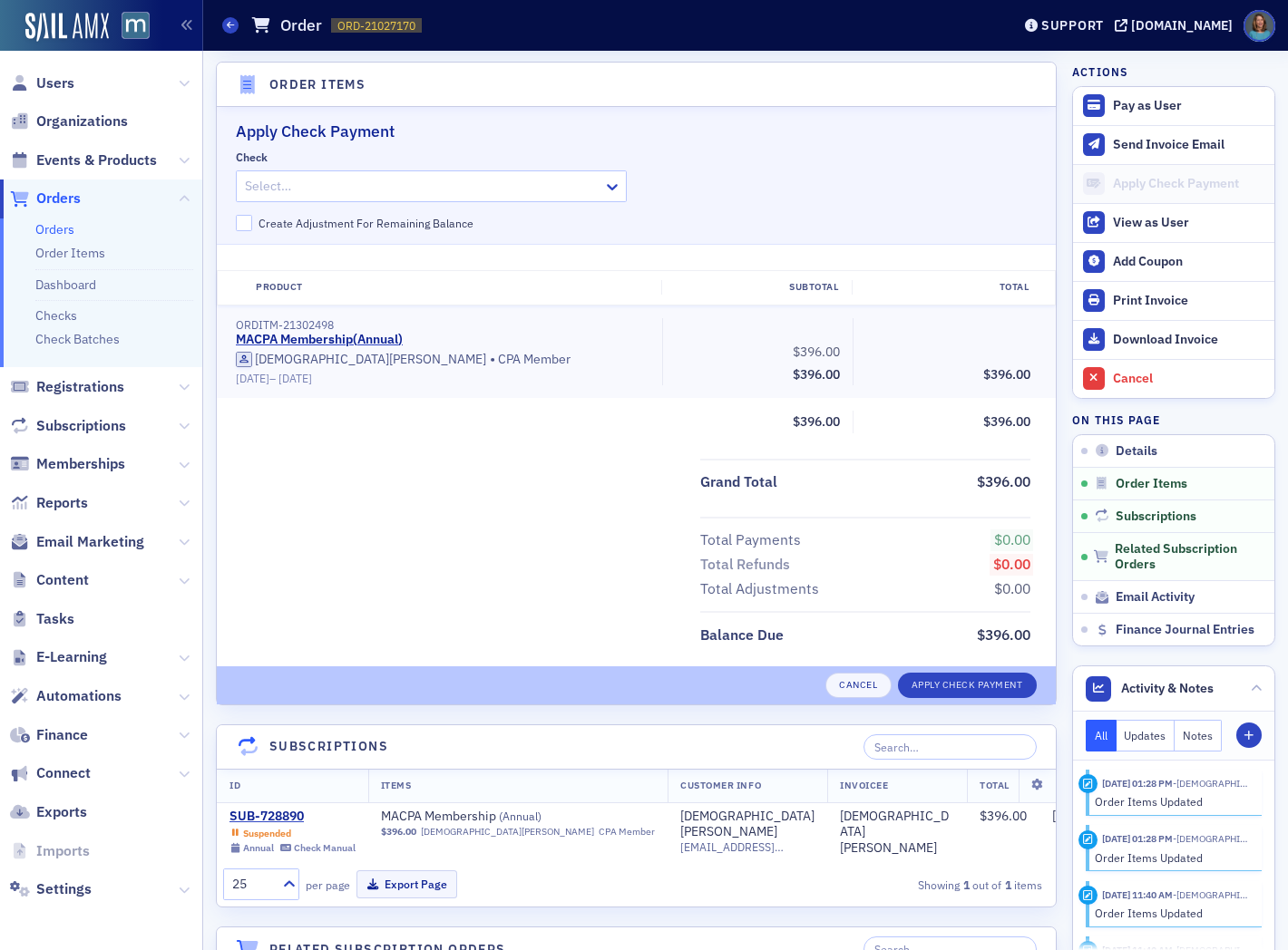
click at [445, 186] on div at bounding box center [422, 186] width 358 height 23
type input "48368"
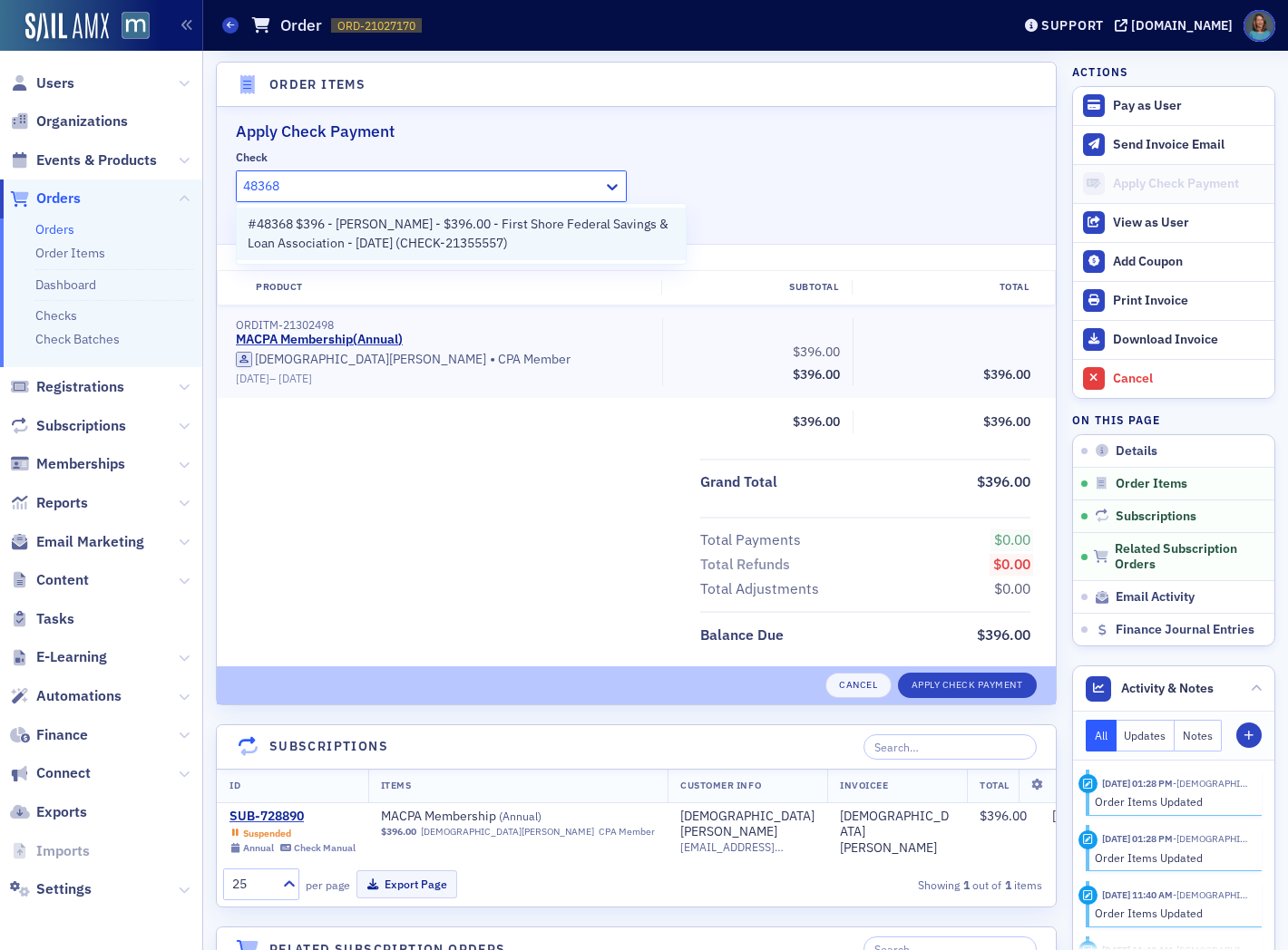
click at [463, 218] on span "#48368 $396 - Kristen Pilchard - $396.00 - First Shore Federal Savings & Loan A…" at bounding box center [461, 234] width 427 height 38
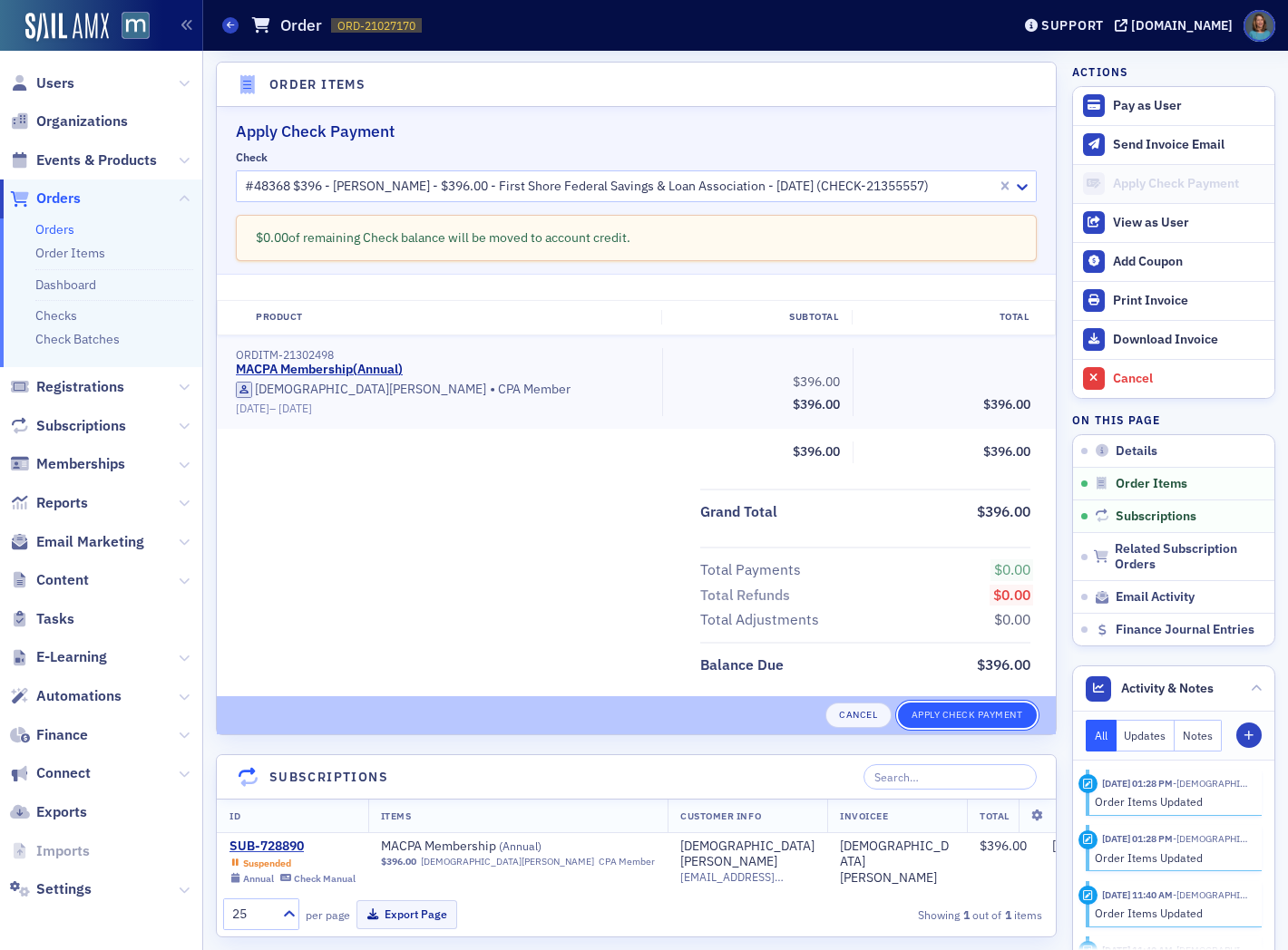
click at [914, 709] on button "Apply Check Payment" at bounding box center [968, 715] width 139 height 26
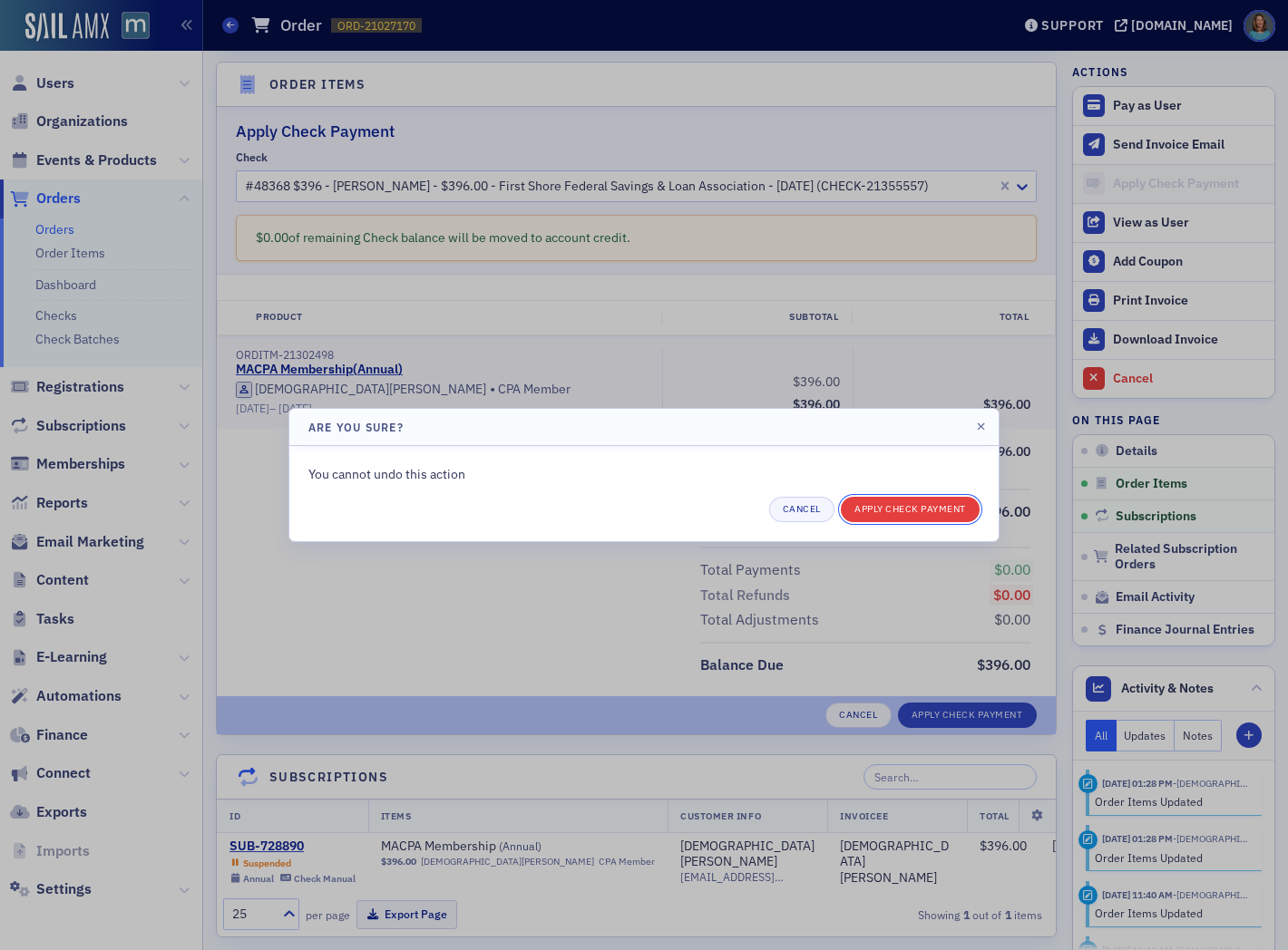
click at [890, 511] on button "Apply Check Payment" at bounding box center [910, 510] width 139 height 26
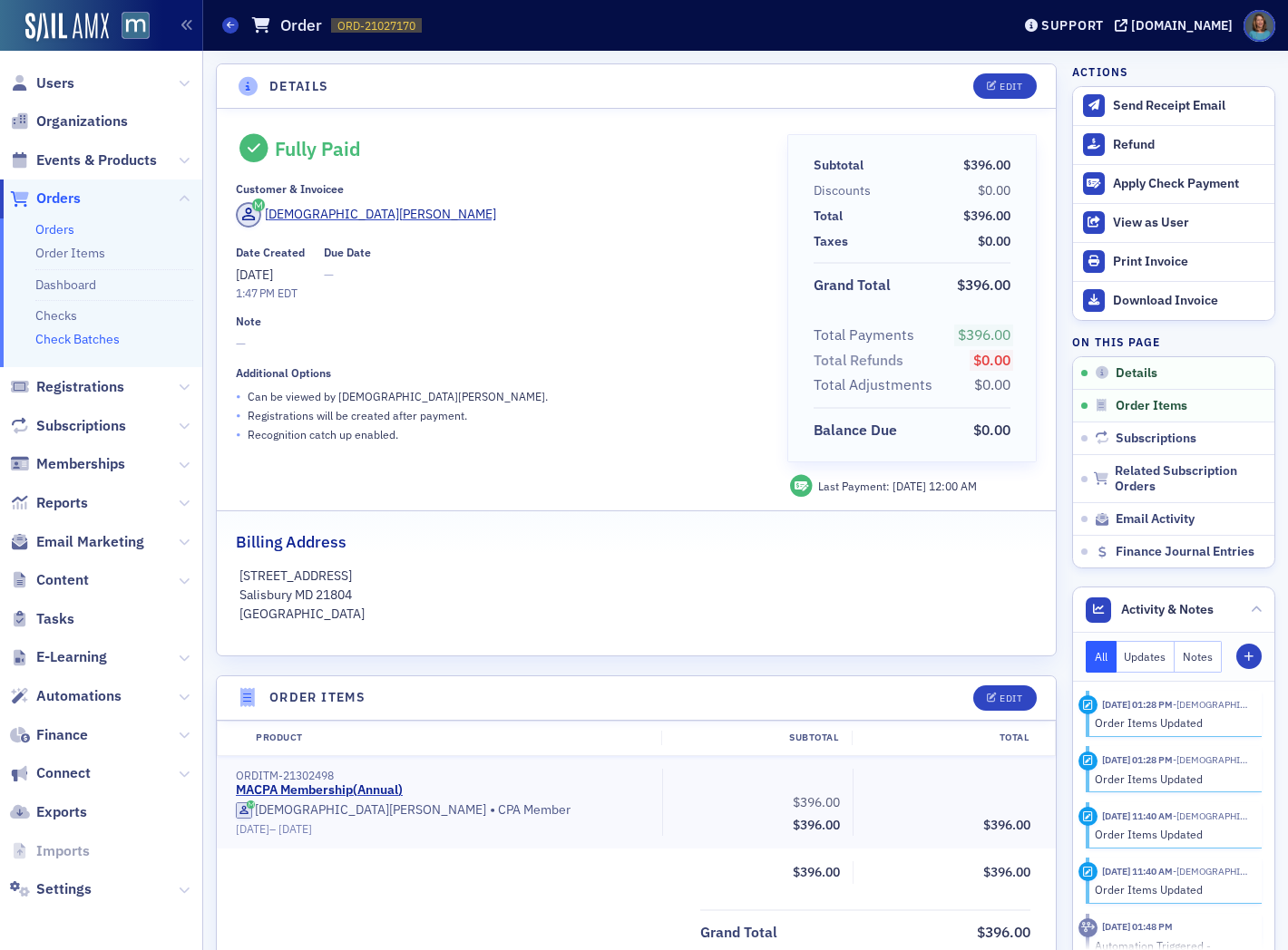
click at [118, 343] on link "Check Batches" at bounding box center [78, 339] width 84 height 16
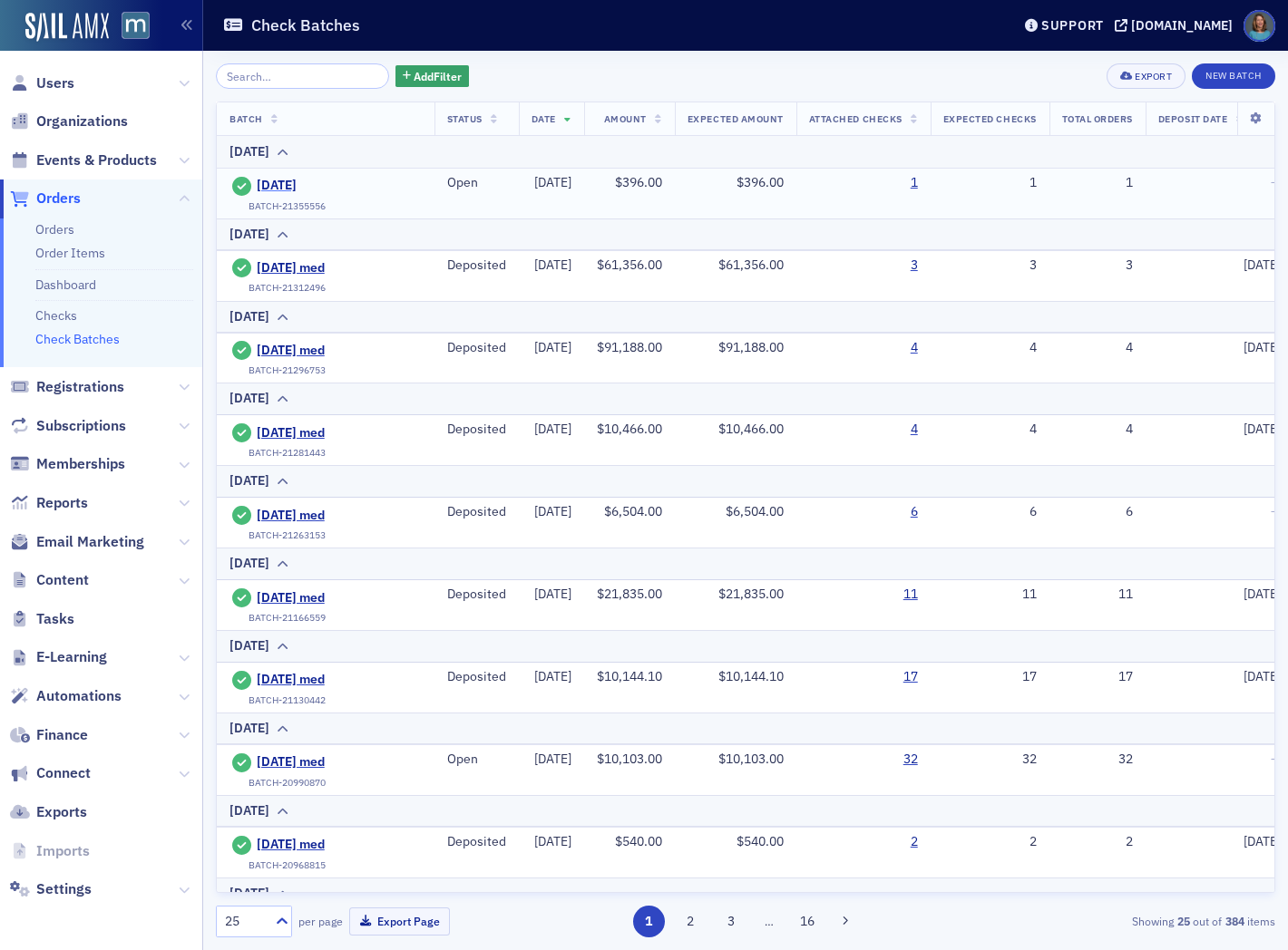
click at [315, 184] on span "[DATE]" at bounding box center [339, 186] width 165 height 16
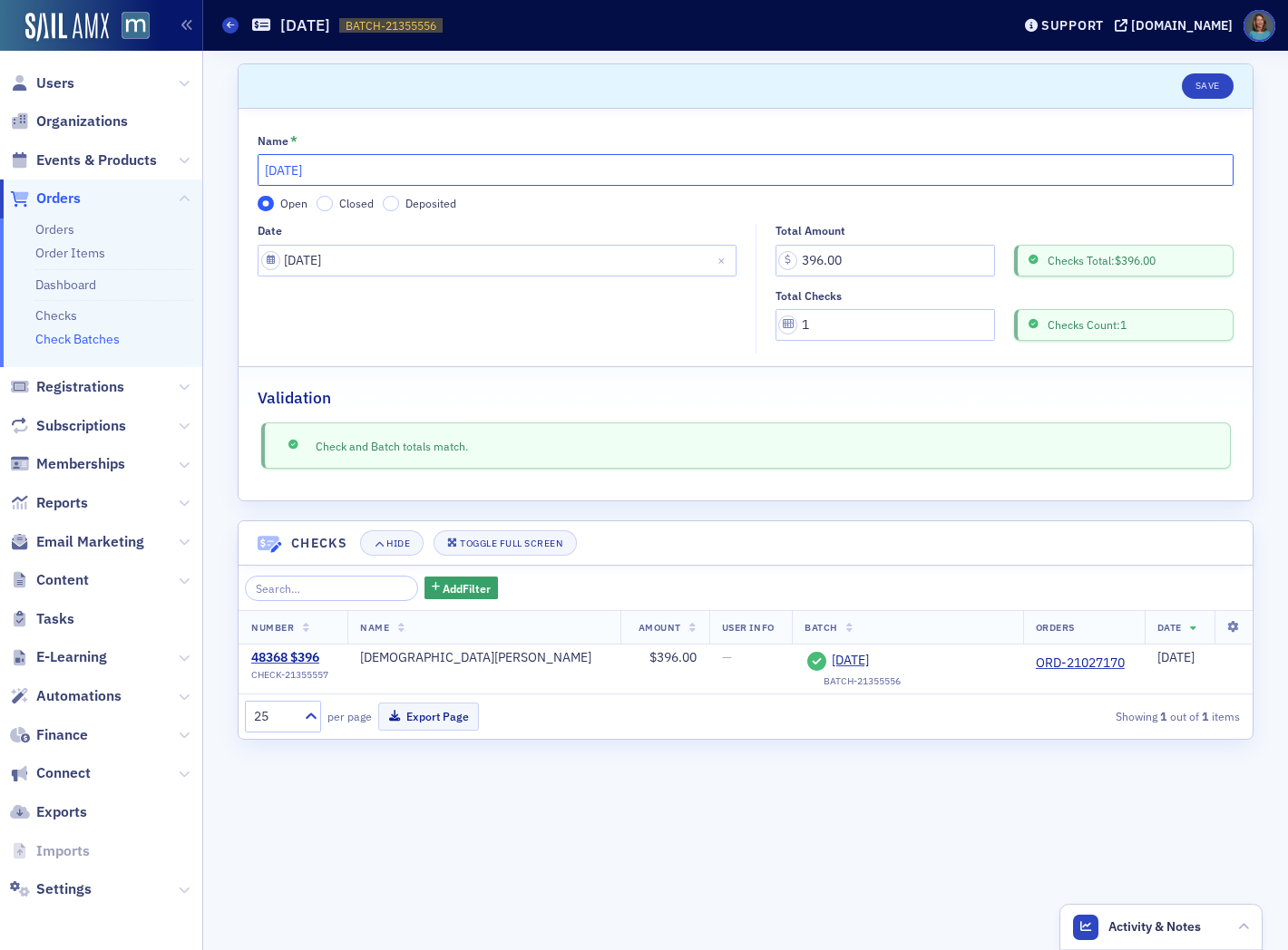
click at [373, 169] on input "[DATE]" at bounding box center [745, 170] width 976 height 32
type input "2025-10-07 med"
click at [325, 204] on input "Closed" at bounding box center [325, 204] width 16 height 16
click at [393, 205] on input "Deposited" at bounding box center [391, 204] width 16 height 16
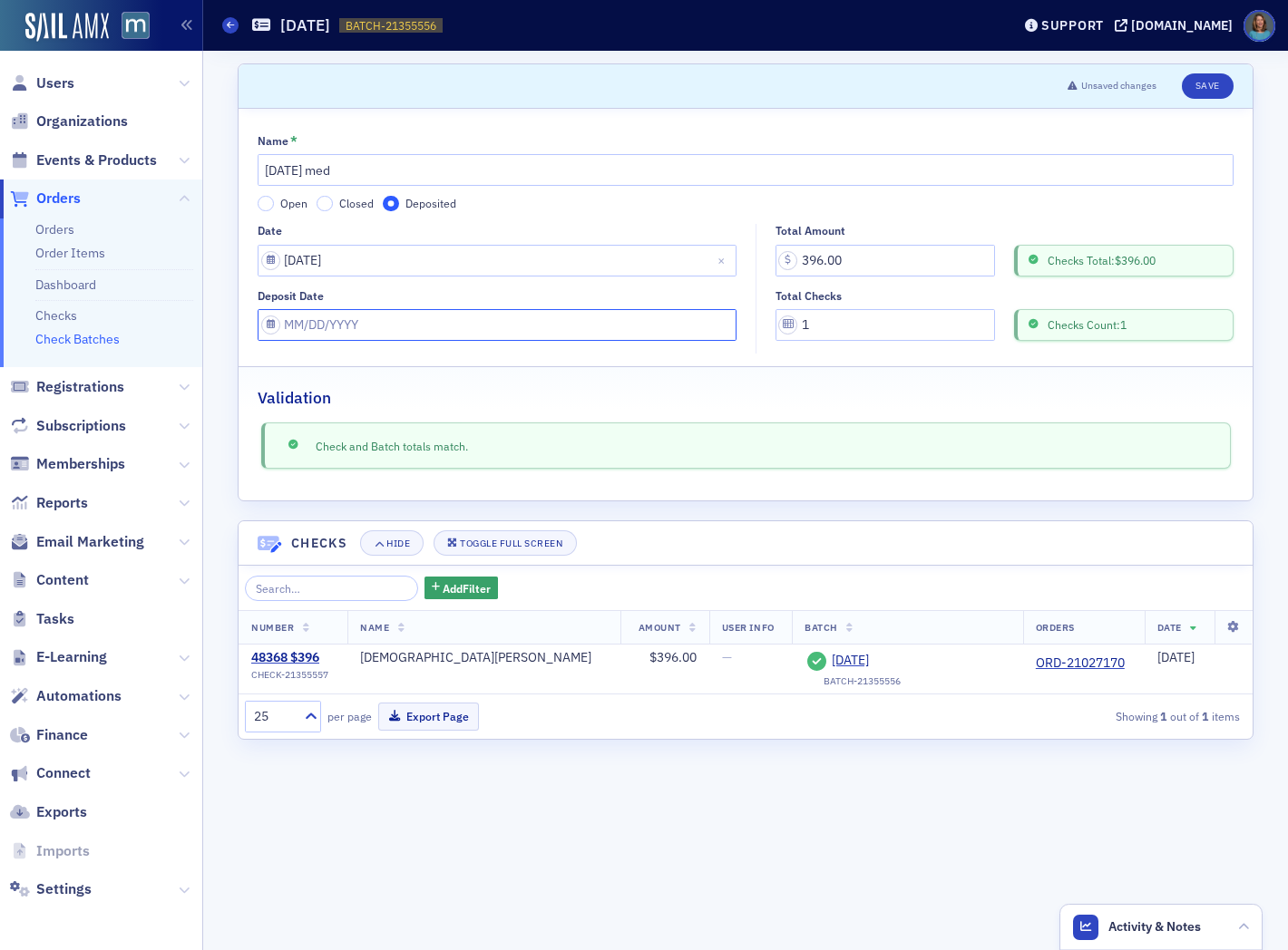
click at [376, 328] on input "Deposit Date" at bounding box center [497, 325] width 479 height 32
select select "9"
select select "2025"
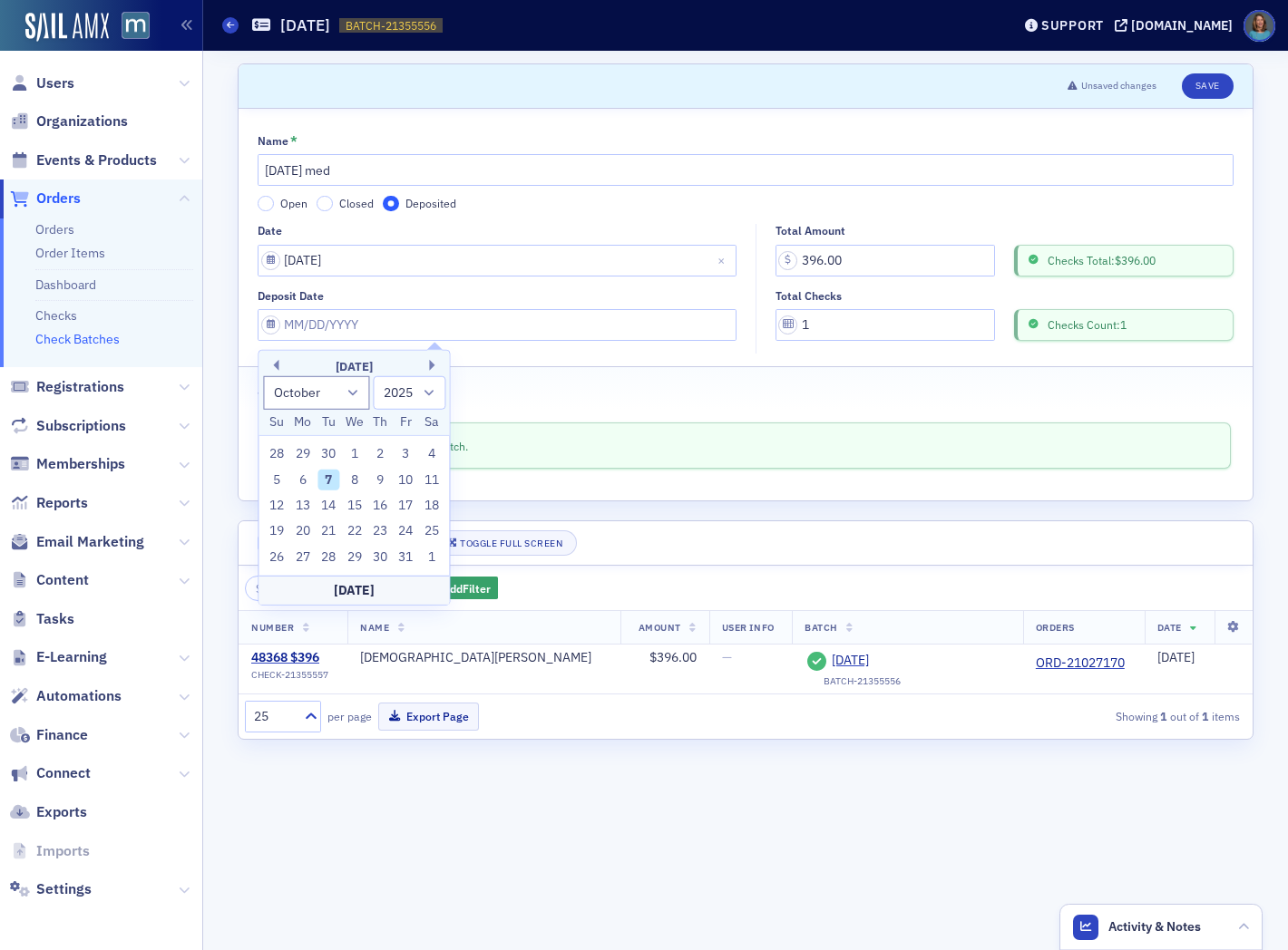
click at [328, 472] on div "7" at bounding box center [328, 480] width 22 height 22
type input "[DATE]"
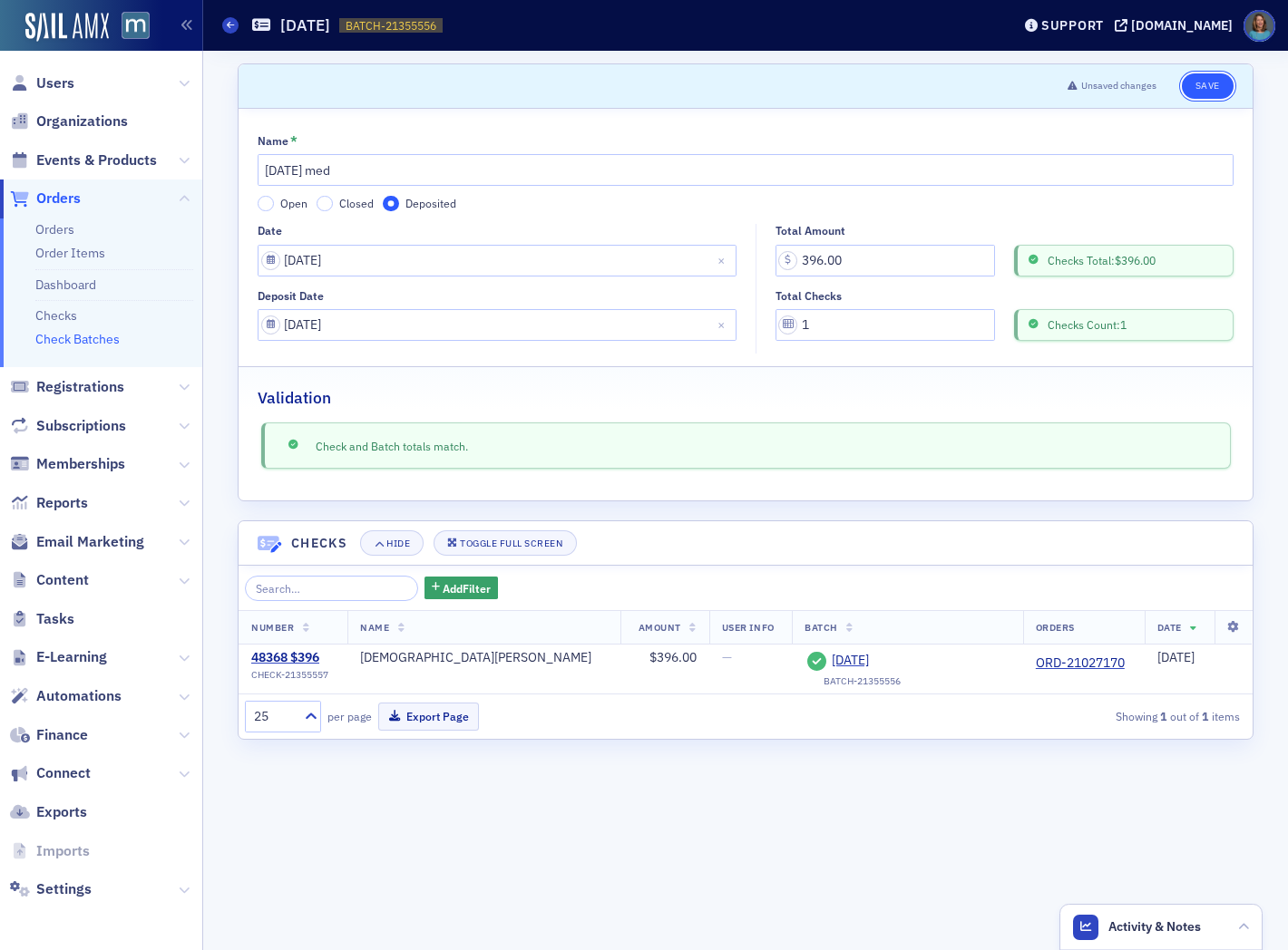
drag, startPoint x: 1217, startPoint y: 87, endPoint x: 1196, endPoint y: 90, distance: 21.2
click at [1215, 87] on button "Save" at bounding box center [1208, 86] width 52 height 26
click at [234, 28] on span at bounding box center [231, 25] width 16 height 16
